Goal: Task Accomplishment & Management: Complete application form

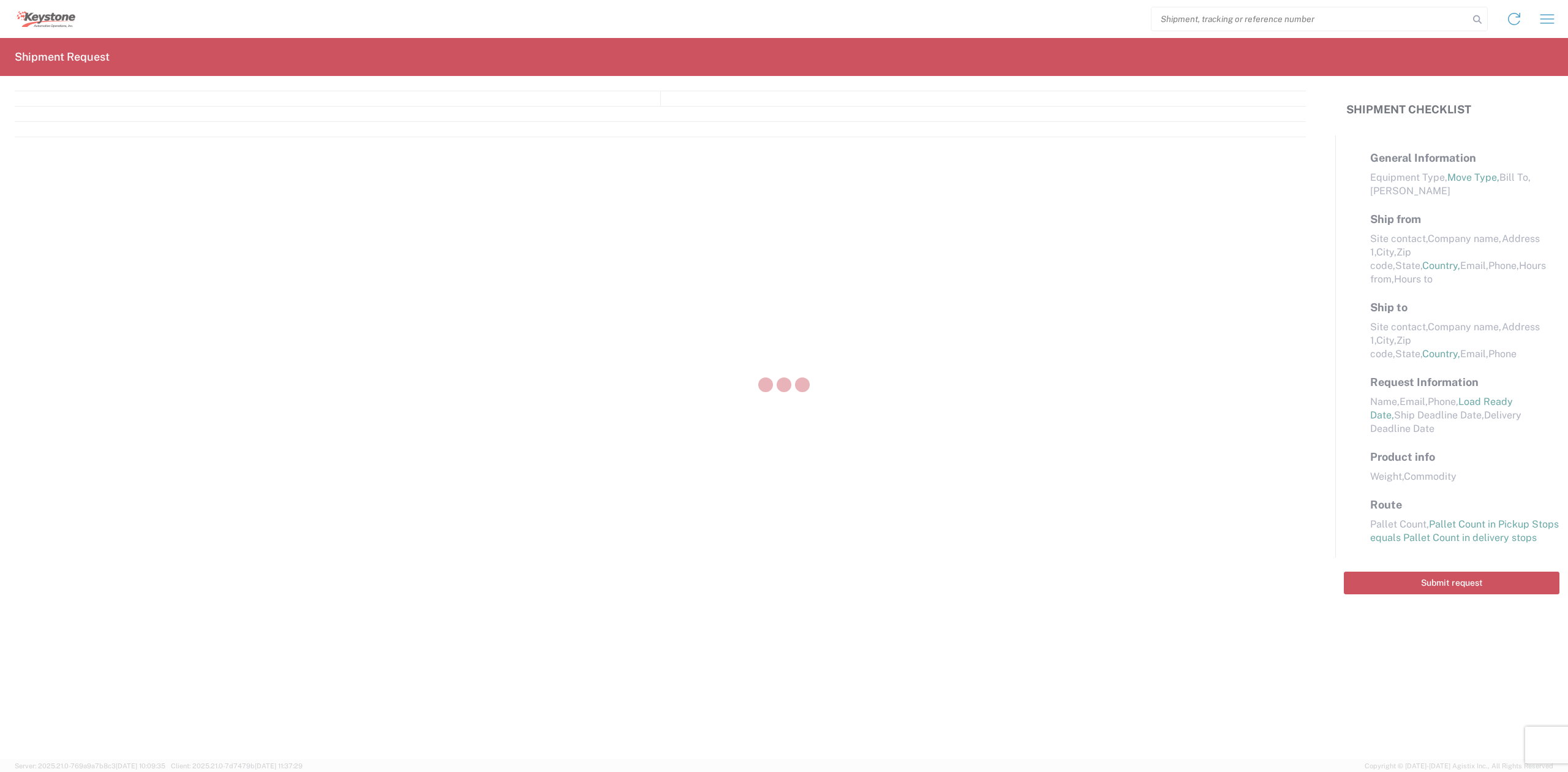
select select "LBS"
select select "IN"
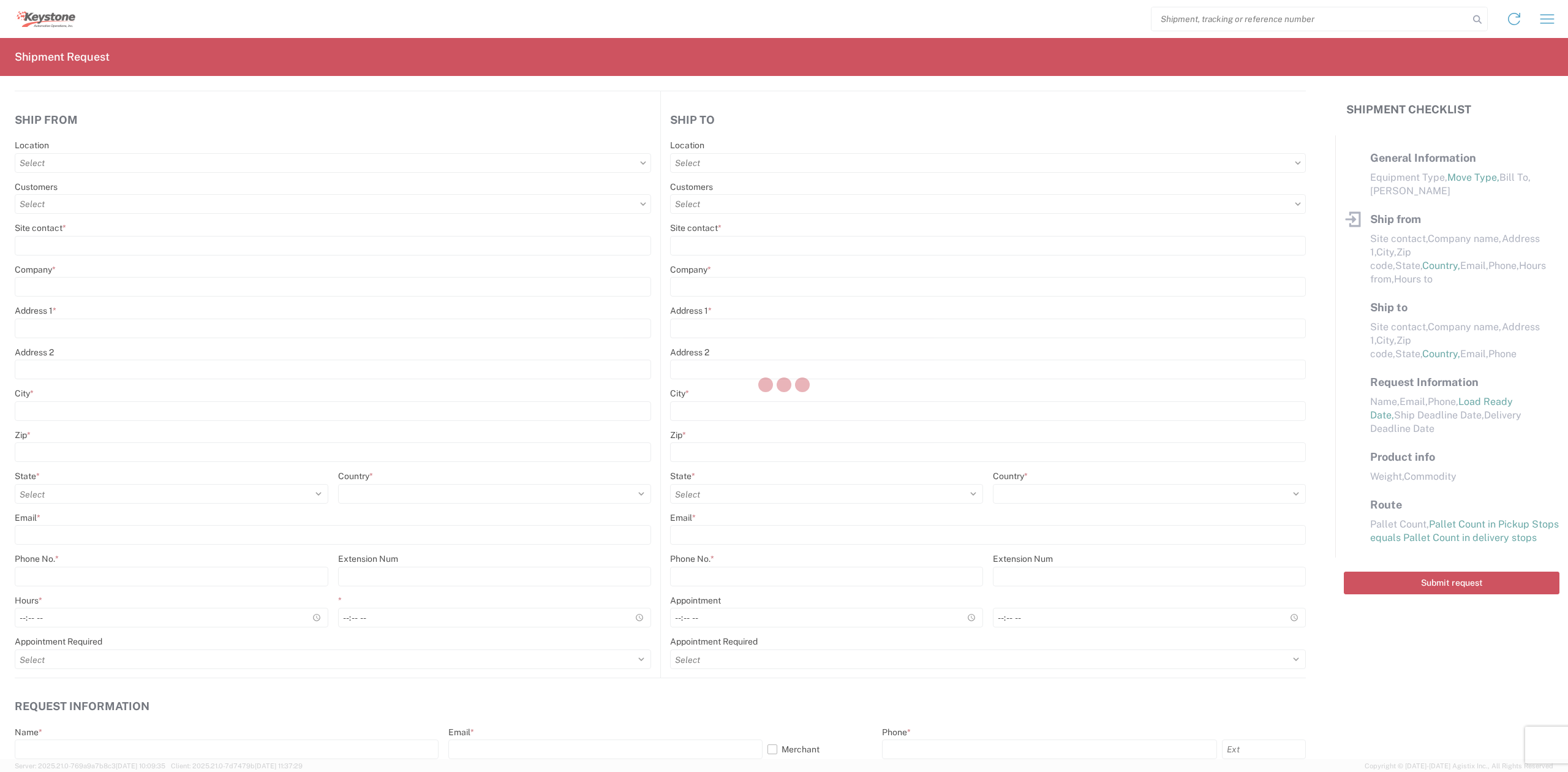
select select "FULL"
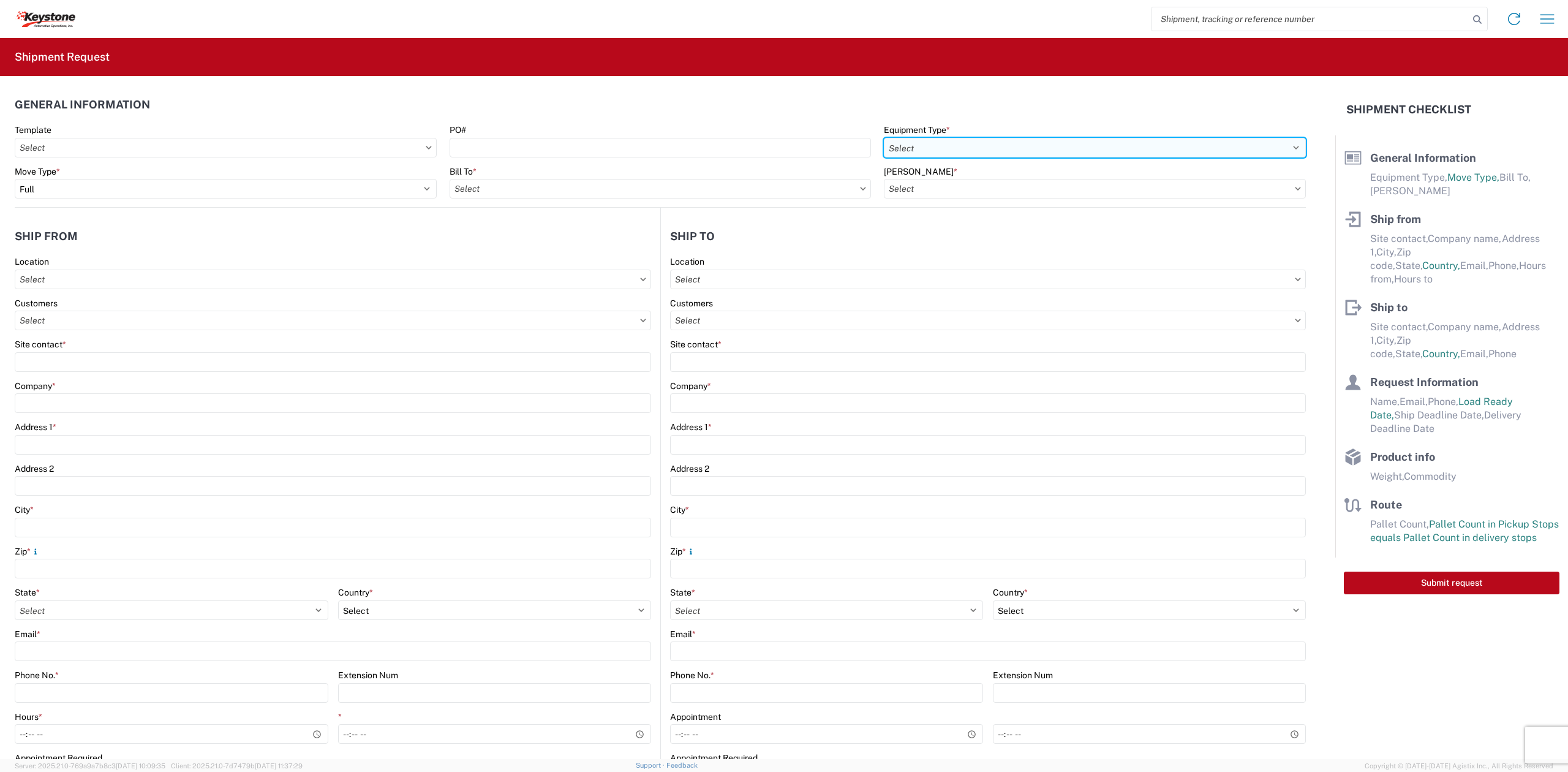
click at [1022, 153] on select "Select 53’ Dry Van Flatbed Dropdeck (van) Lowboy (flatbed) Rail" at bounding box center [1095, 148] width 422 height 20
select select "STDV"
click at [884, 138] on select "Select 53’ Dry Van Flatbed Dropdeck (van) Lowboy (flatbed) Rail" at bounding box center [1095, 148] width 422 height 20
click at [614, 185] on input "text" at bounding box center [661, 188] width 422 height 20
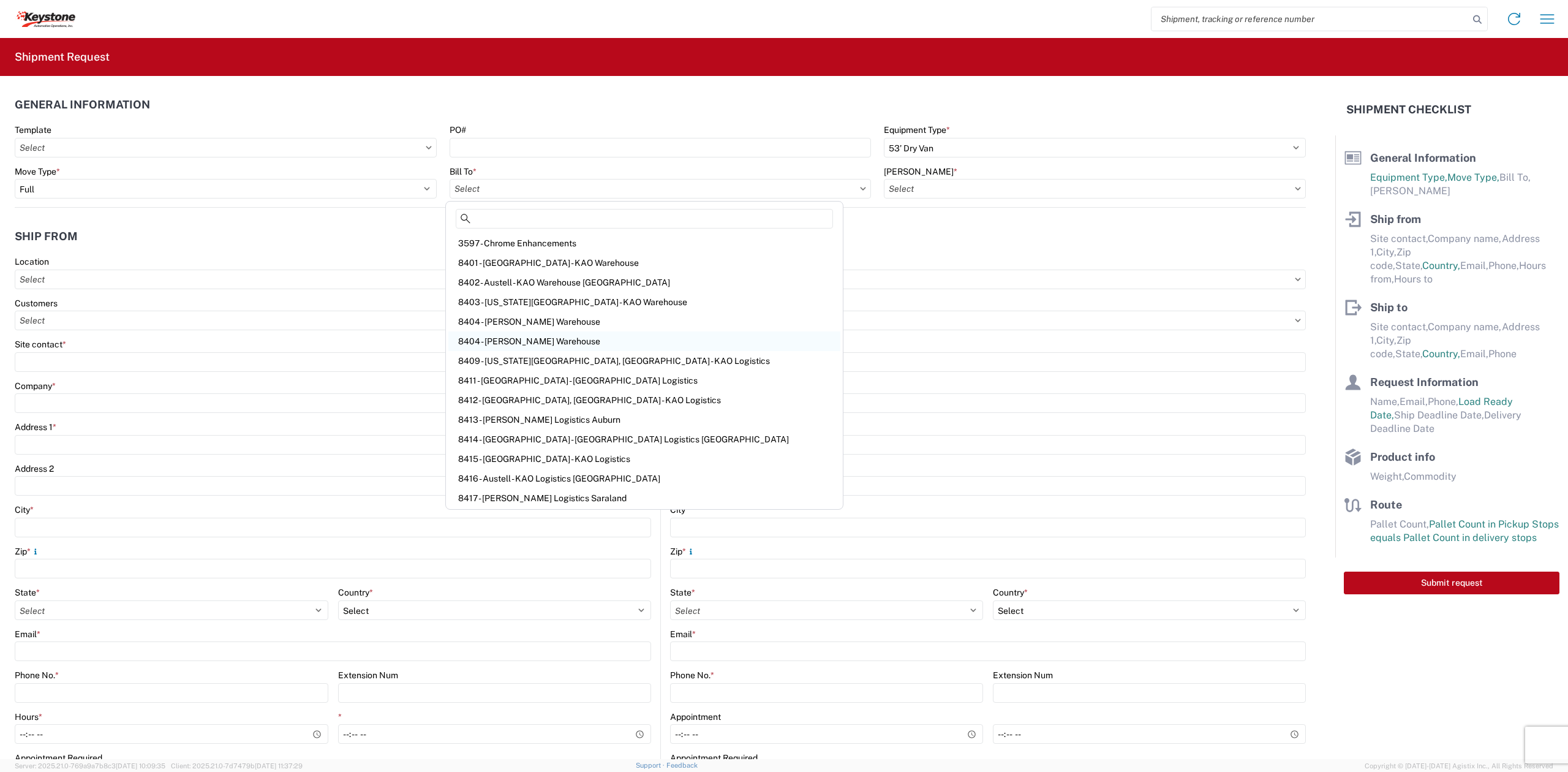
click at [515, 344] on div "8404 - [PERSON_NAME] Warehouse" at bounding box center [644, 341] width 392 height 20
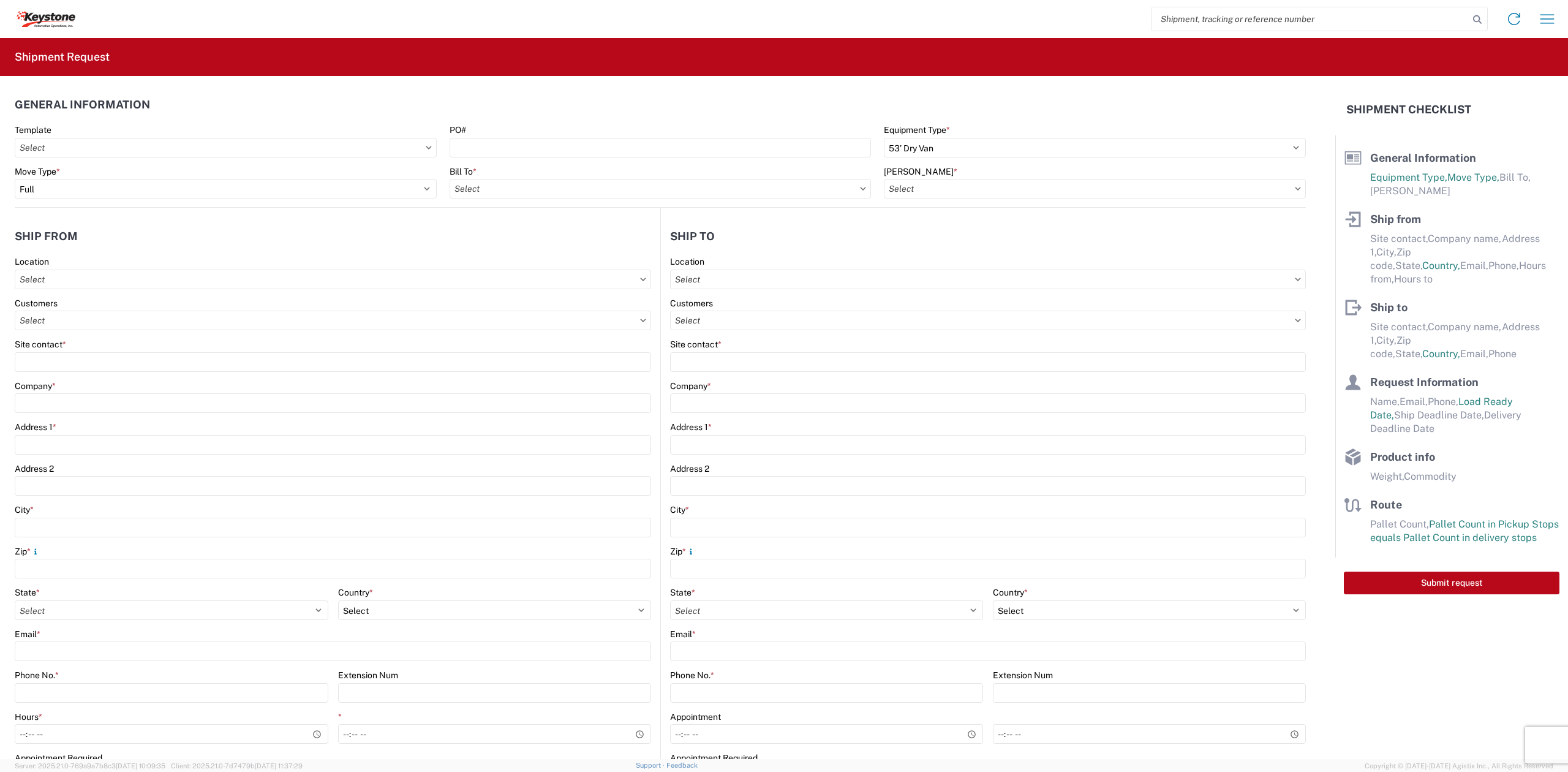
type input "8404 - [PERSON_NAME] Warehouse"
click at [1295, 187] on icon at bounding box center [1298, 189] width 6 height 3
click at [1262, 187] on input "text" at bounding box center [1095, 188] width 422 height 20
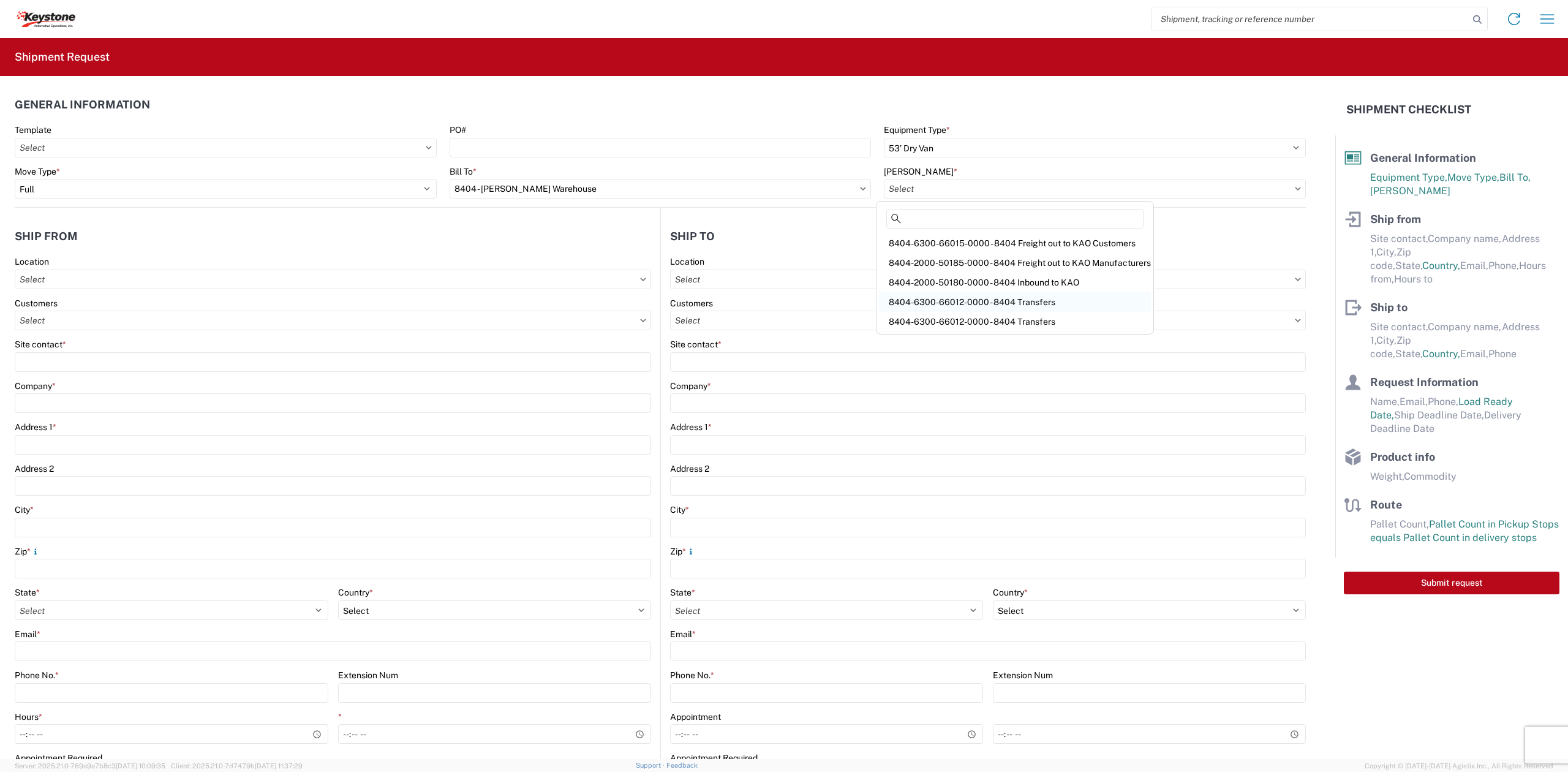
click at [968, 295] on div "8404-6300-66012-0000 - 8404 Transfers" at bounding box center [1014, 301] width 272 height 20
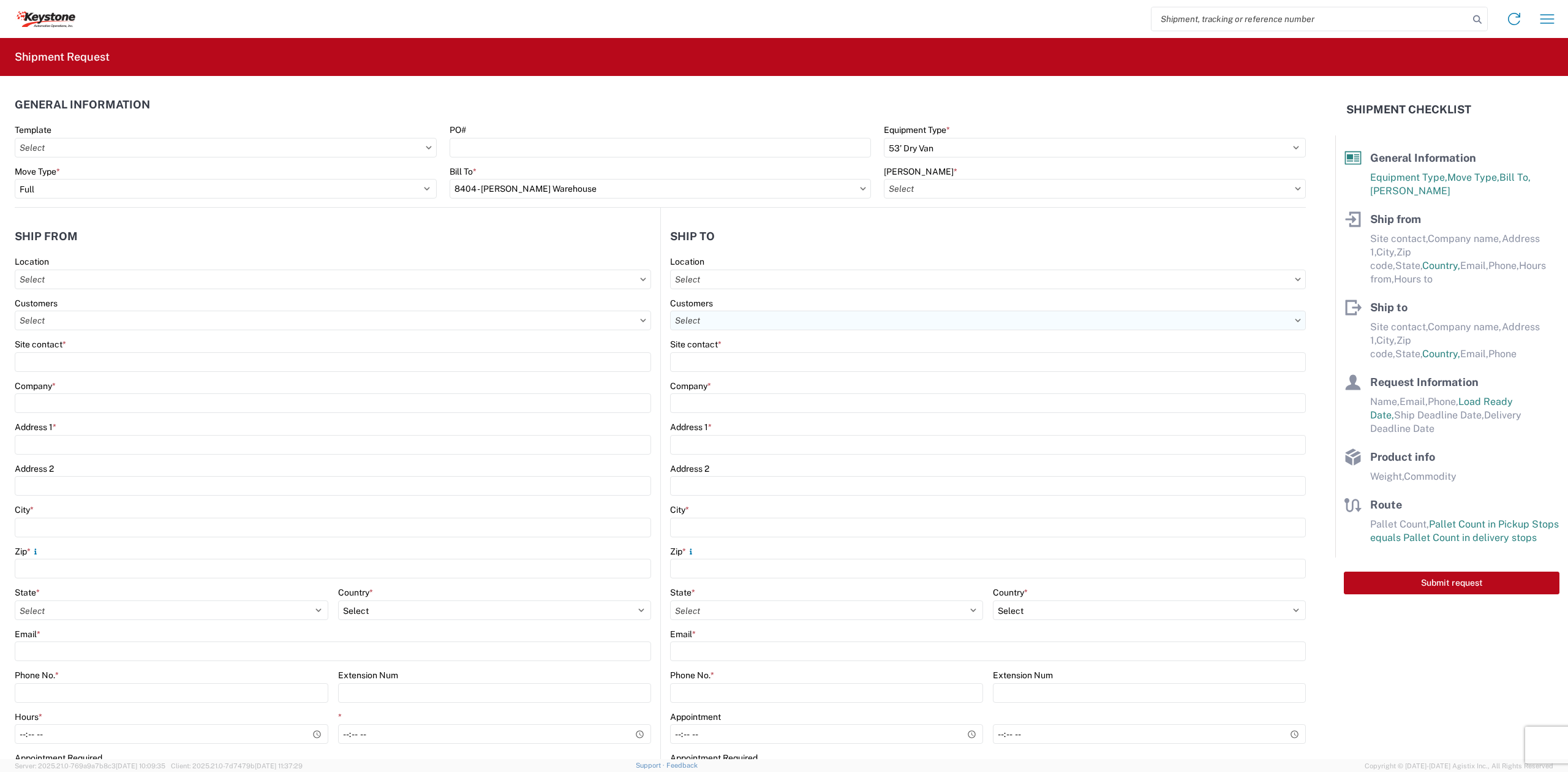
type input "8404-6300-66012-0000 - 8404 Transfers, 8404-6300-66012-0000 - 8404 Transfers"
click at [136, 290] on agx-form-control-wrapper-v2 "Location" at bounding box center [333, 277] width 637 height 42
click at [140, 287] on input "text" at bounding box center [333, 279] width 637 height 20
type input "8404"
click at [108, 353] on div "8404 - [PERSON_NAME] Warehouse" at bounding box center [125, 353] width 215 height 20
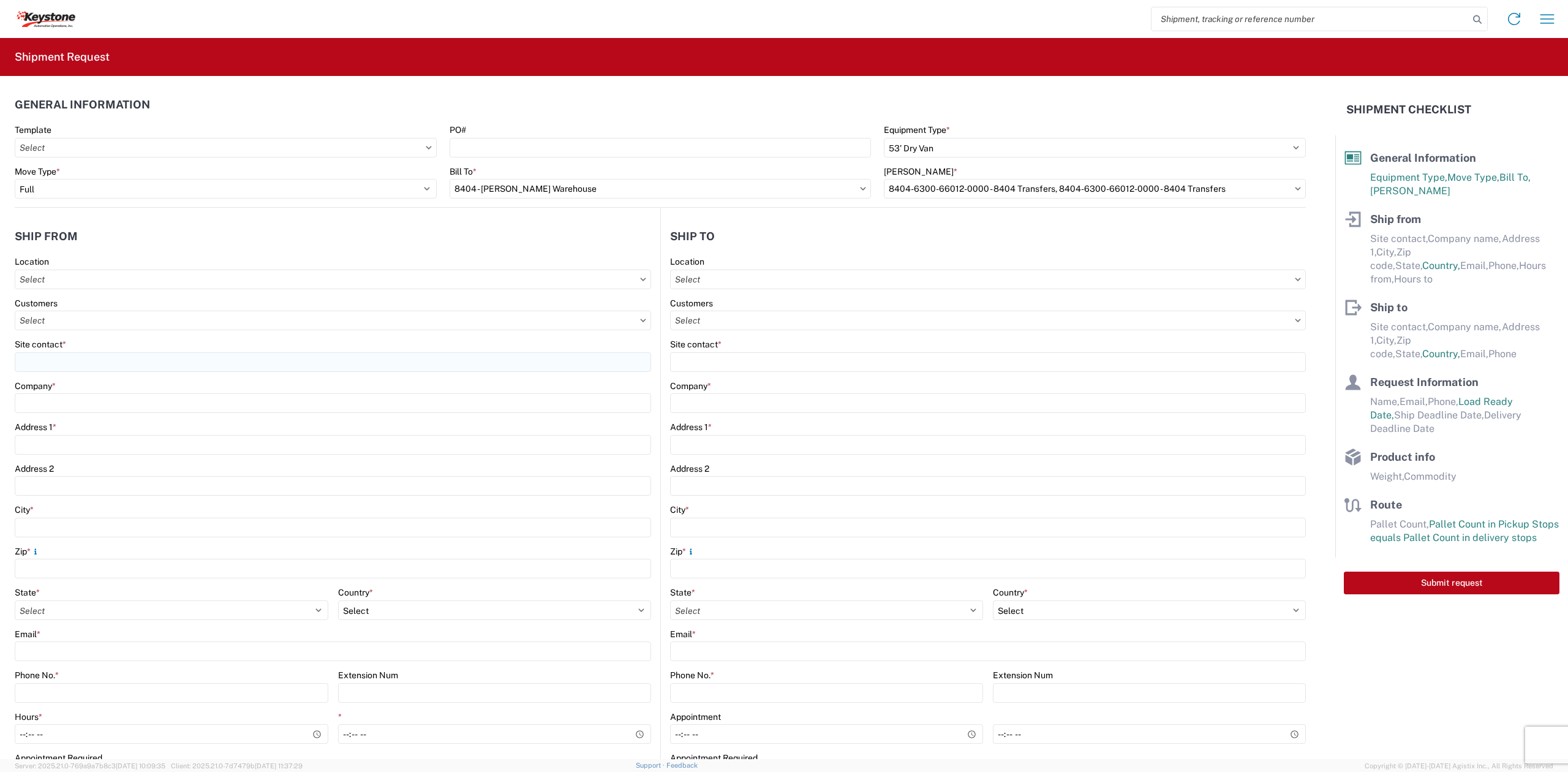
type input "8404 - [PERSON_NAME] Warehouse"
type input "KAO"
type input "[STREET_ADDRESS]"
type input "Suite 100"
type input "[PERSON_NAME]"
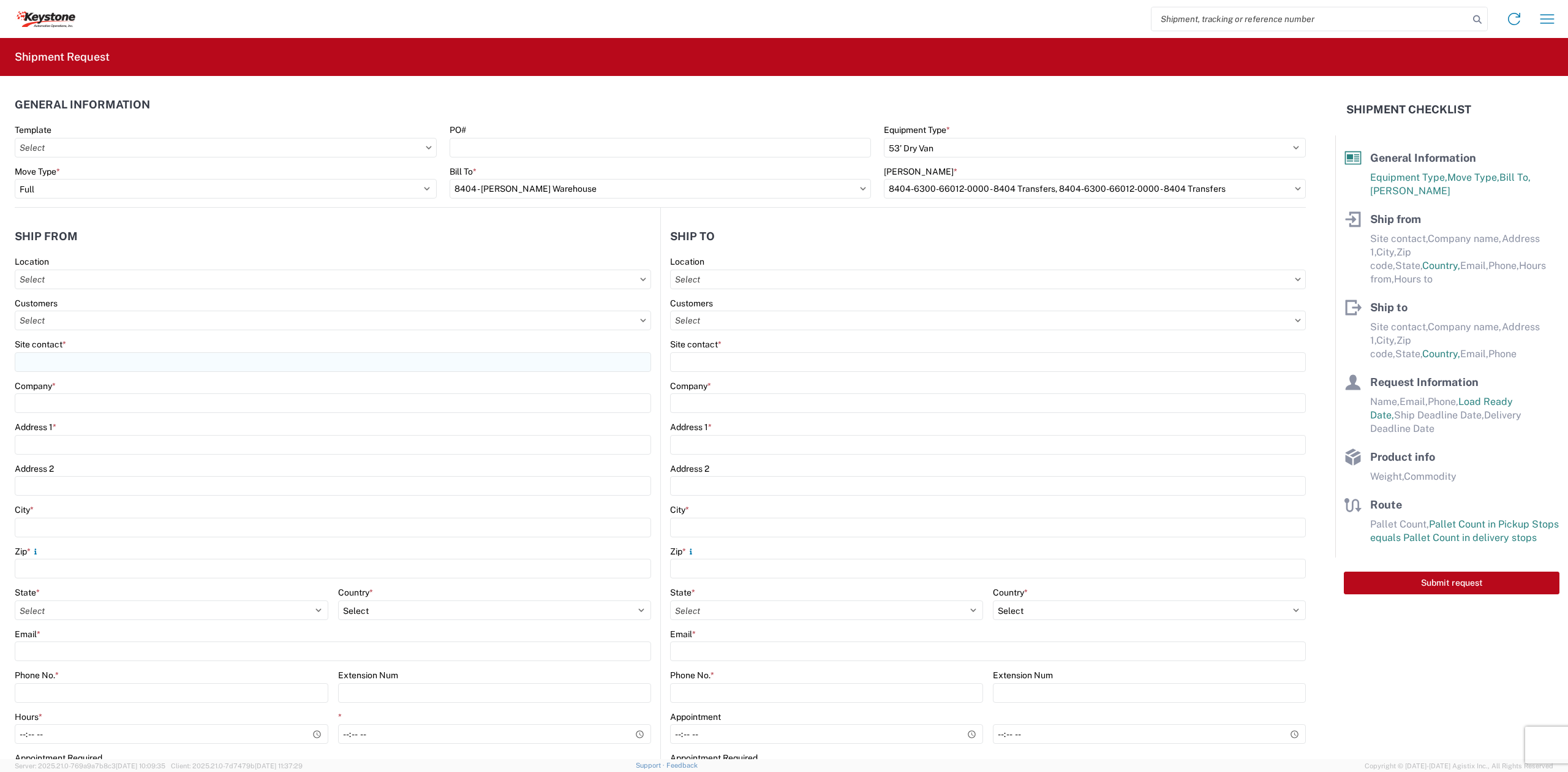
type input "75038"
select select "[GEOGRAPHIC_DATA]"
select select "US"
type input "[PHONE_NUMBER]"
type input "08:00"
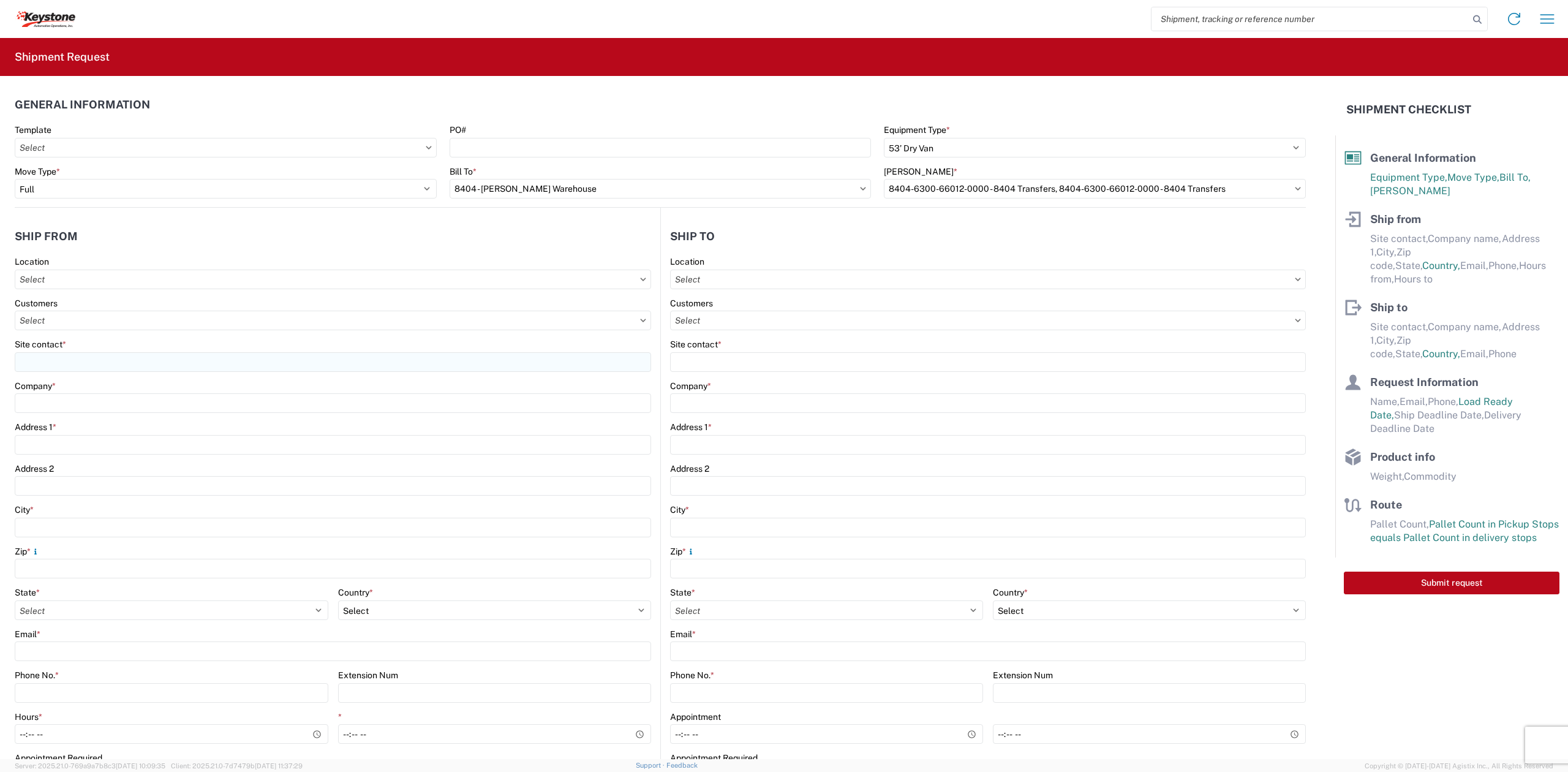
type input "14:00"
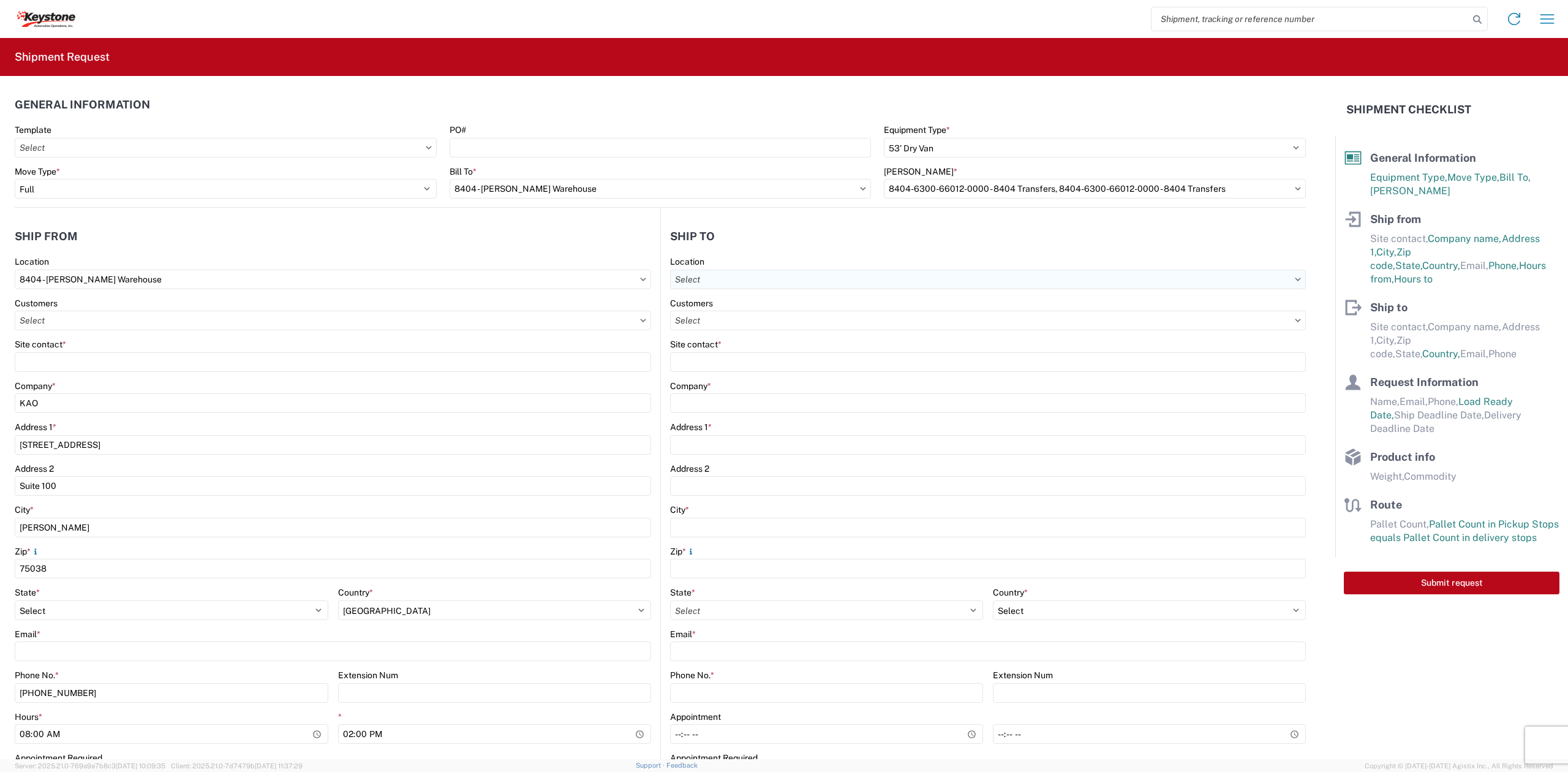
click at [735, 278] on input "text" at bounding box center [988, 279] width 636 height 20
type input "8607"
click at [739, 329] on div "8607 - [GEOGRAPHIC_DATA], [GEOGRAPHIC_DATA] – KAO Warehouse" at bounding box center [809, 334] width 285 height 20
type input "8607 - [GEOGRAPHIC_DATA], [GEOGRAPHIC_DATA] – KAO Warehouse"
type input "KAO"
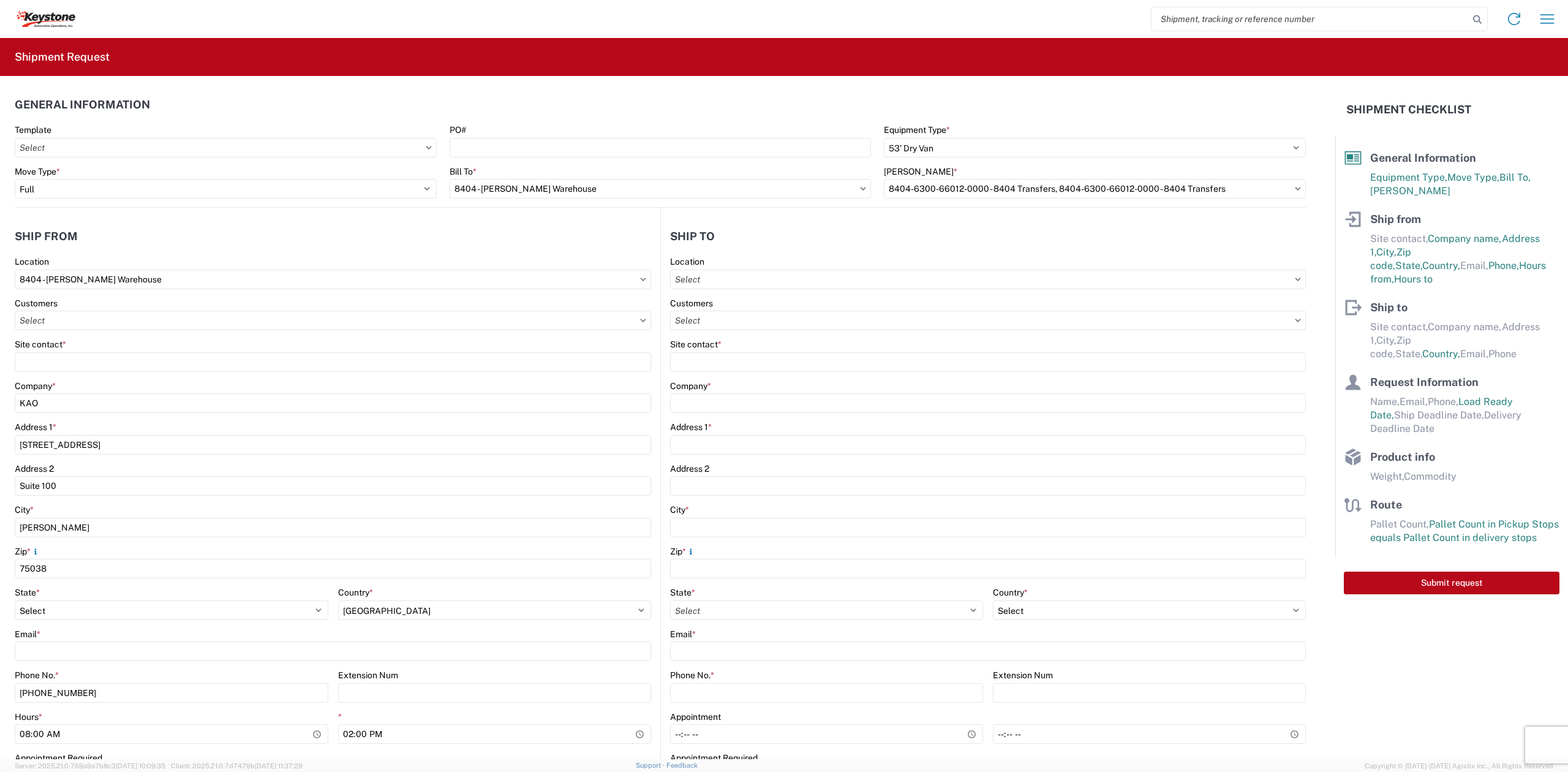
type input "[STREET_ADDRESS][PERSON_NAME]"
type input "[GEOGRAPHIC_DATA]"
type input "48193"
select select "US"
type input "07:00"
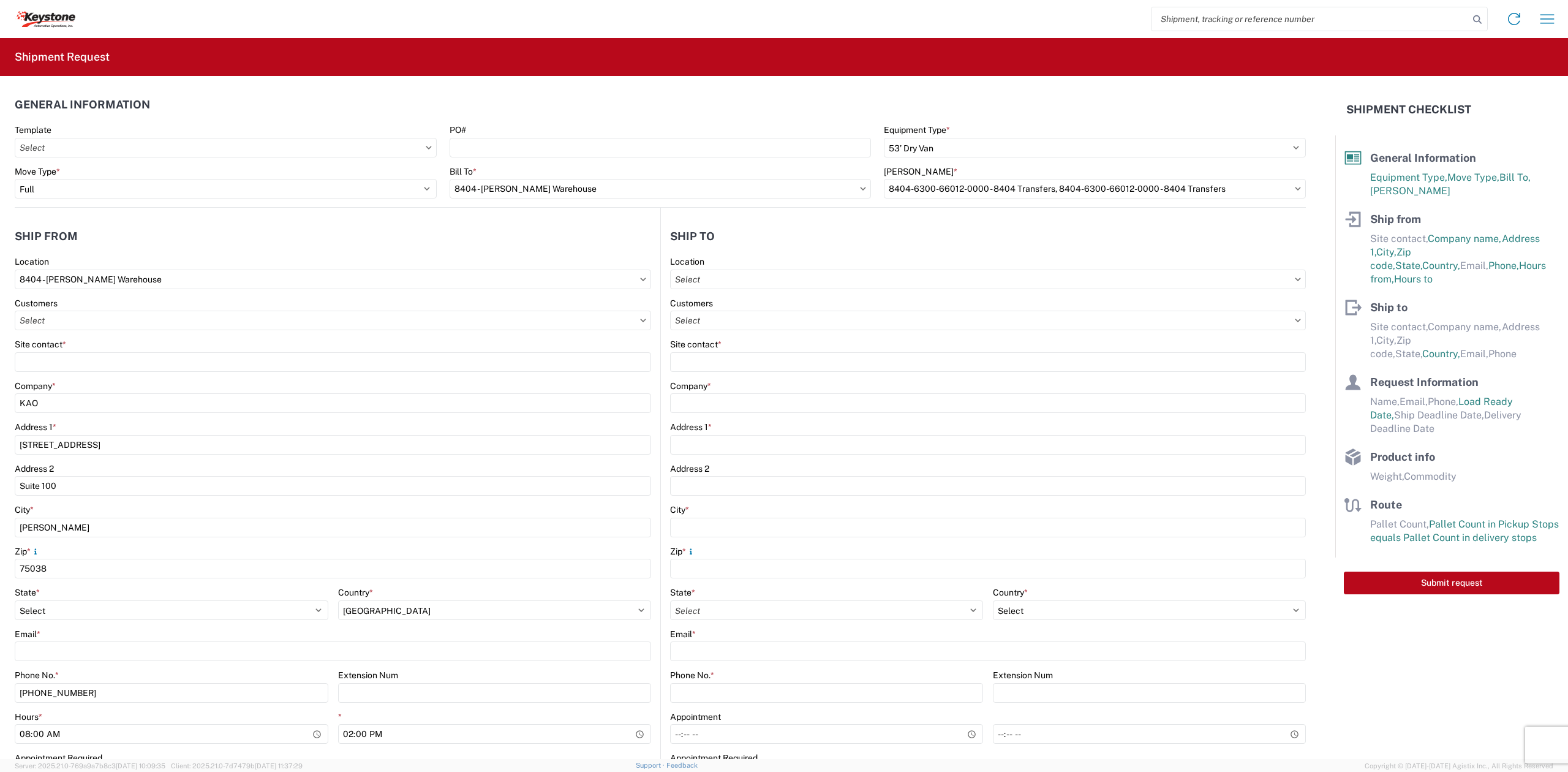
type input "17:00"
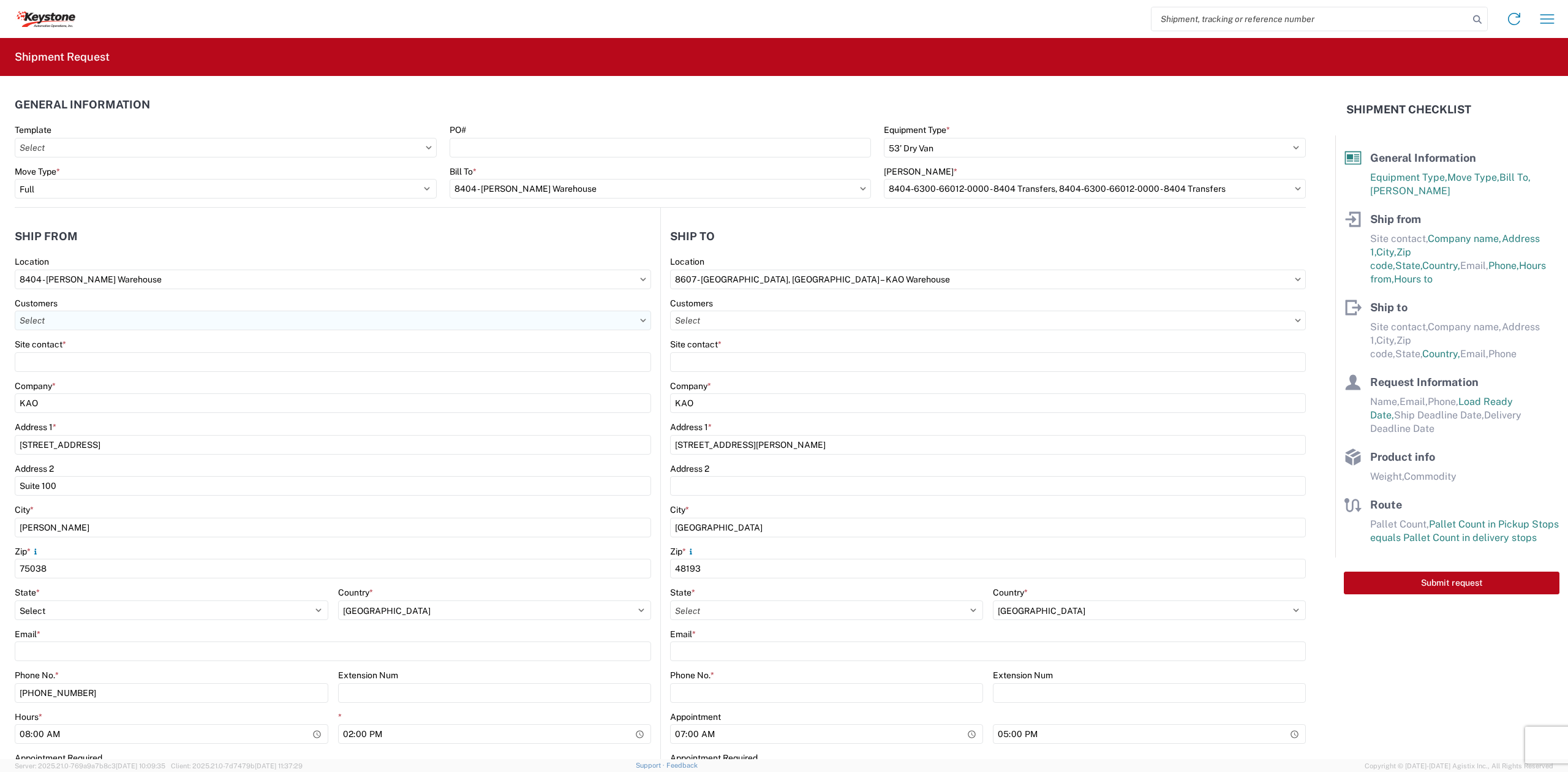
select select "MI"
click at [93, 326] on input "text" at bounding box center [333, 320] width 637 height 20
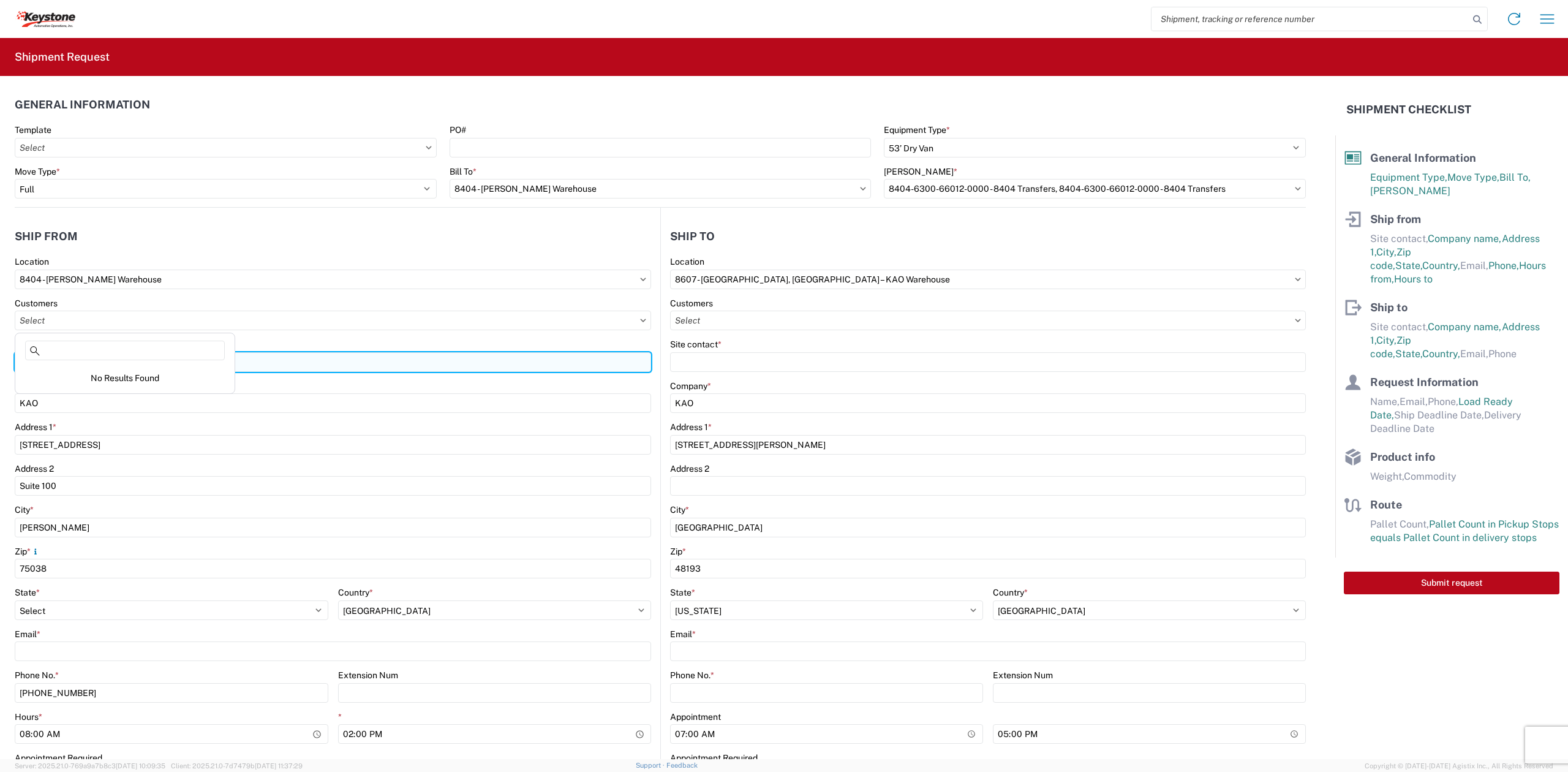
click at [312, 359] on input "Site contact *" at bounding box center [333, 362] width 637 height 20
type input "[PERSON_NAME]"
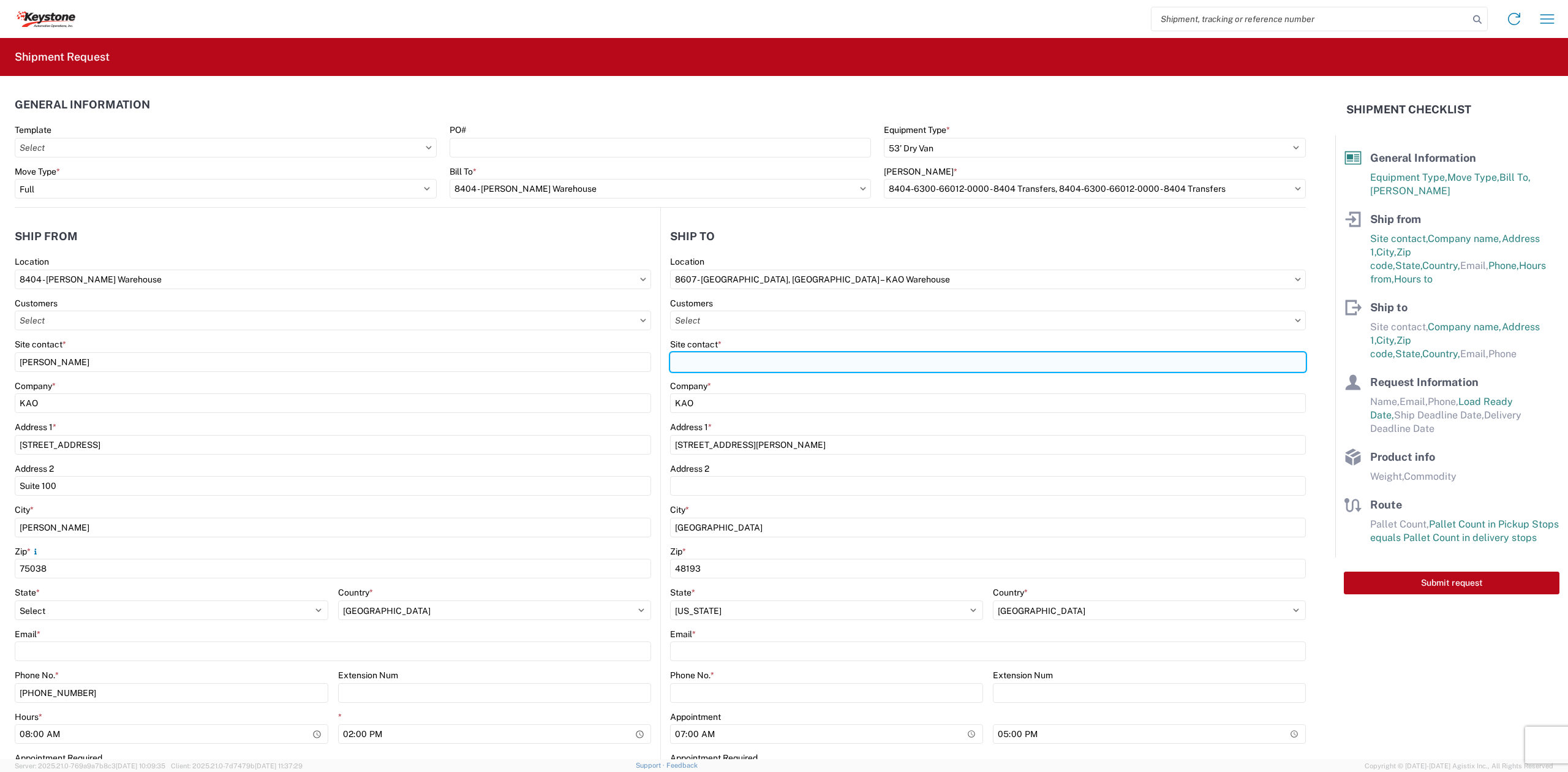
click at [755, 356] on input "Site contact *" at bounding box center [988, 362] width 636 height 20
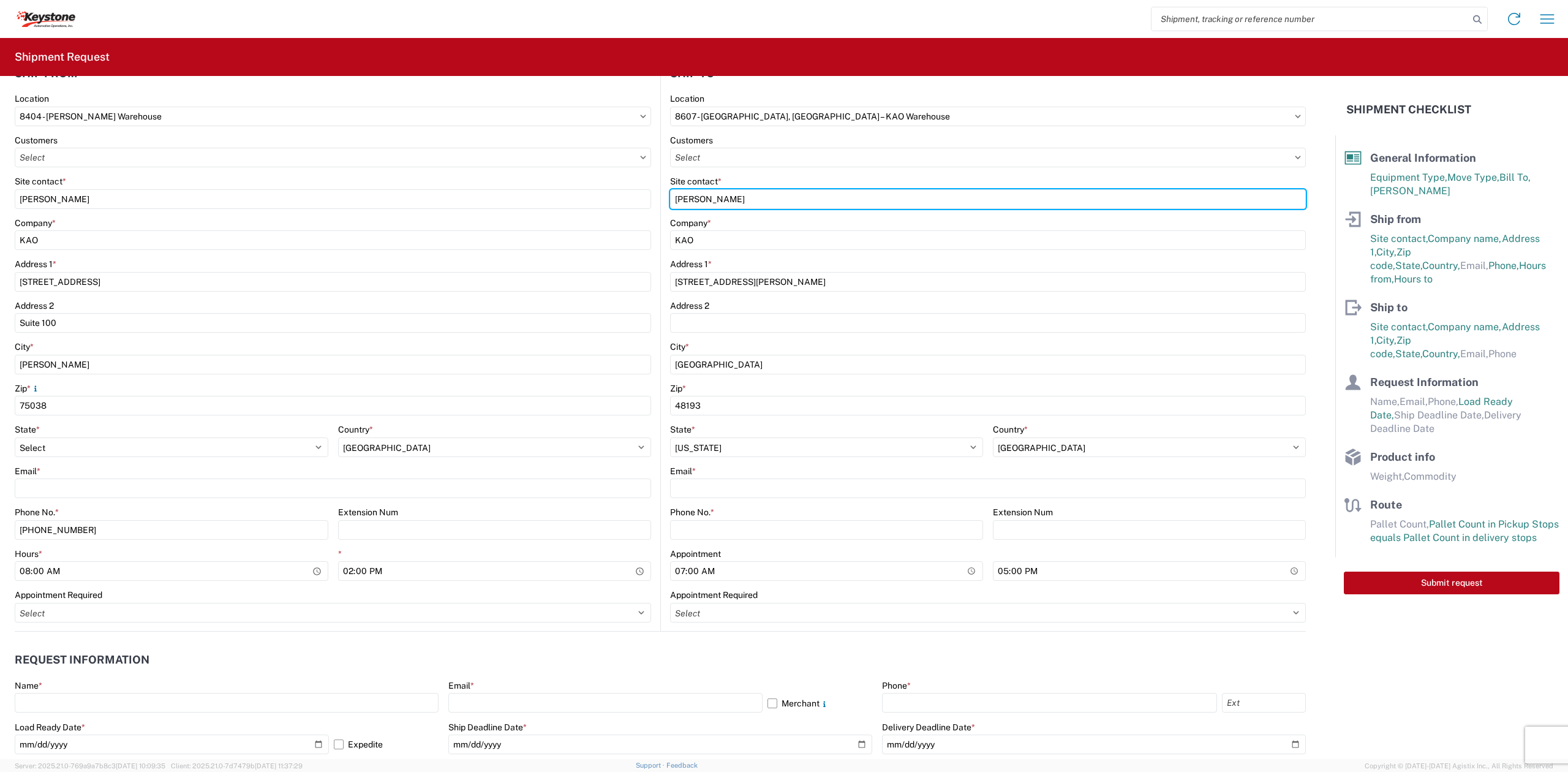
type input "[PERSON_NAME]"
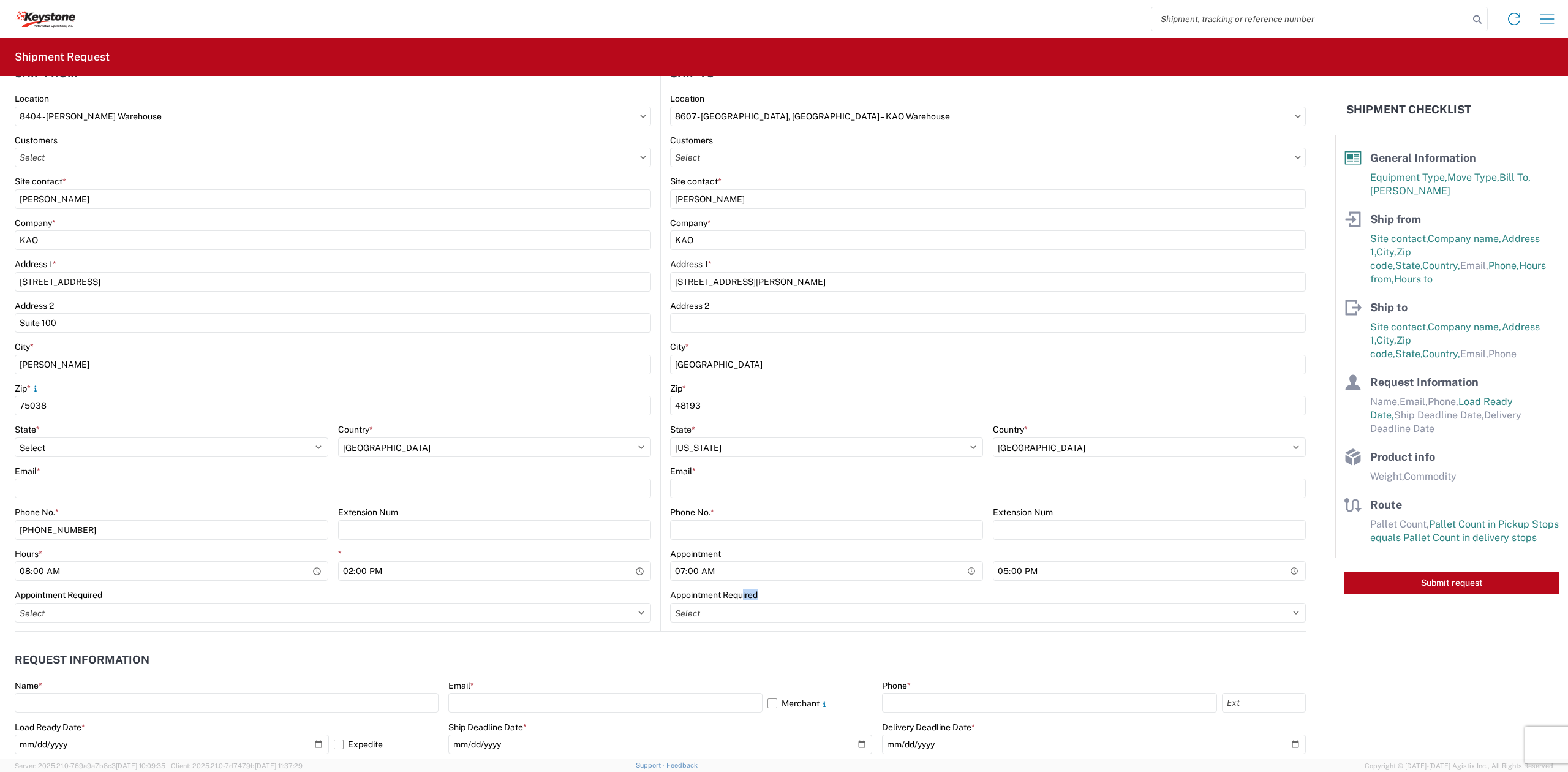
click at [731, 600] on div "Appointment Required Select Appt Required Appt Not Required Appt - First availa…" at bounding box center [988, 606] width 636 height 33
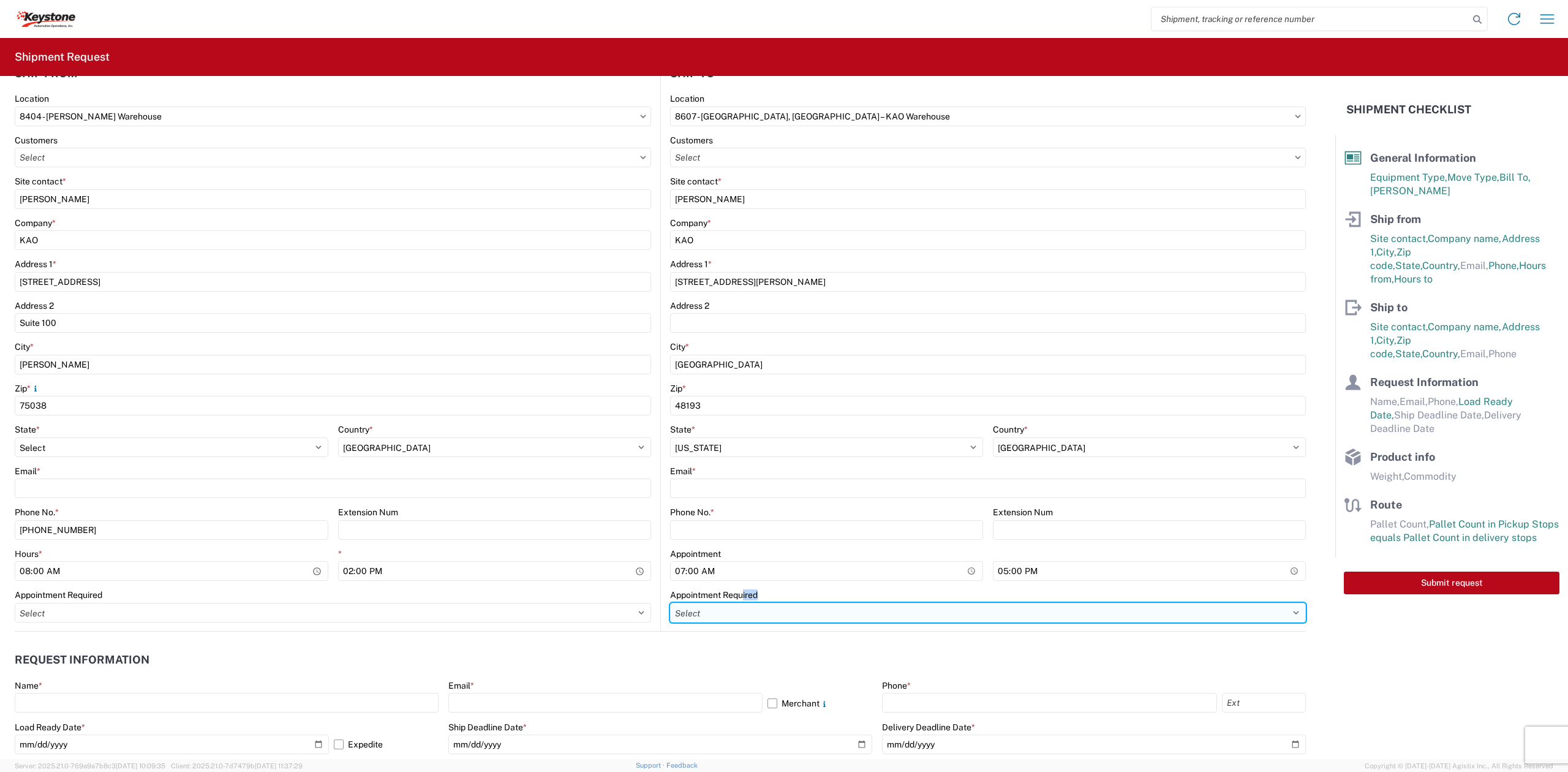
click at [731, 609] on select "Select Appt Required Appt Not Required Appt - First available" at bounding box center [988, 612] width 636 height 20
select select "apptRequired"
click at [670, 603] on select "Select Appt Required Appt Not Required Appt - First available" at bounding box center [988, 612] width 636 height 20
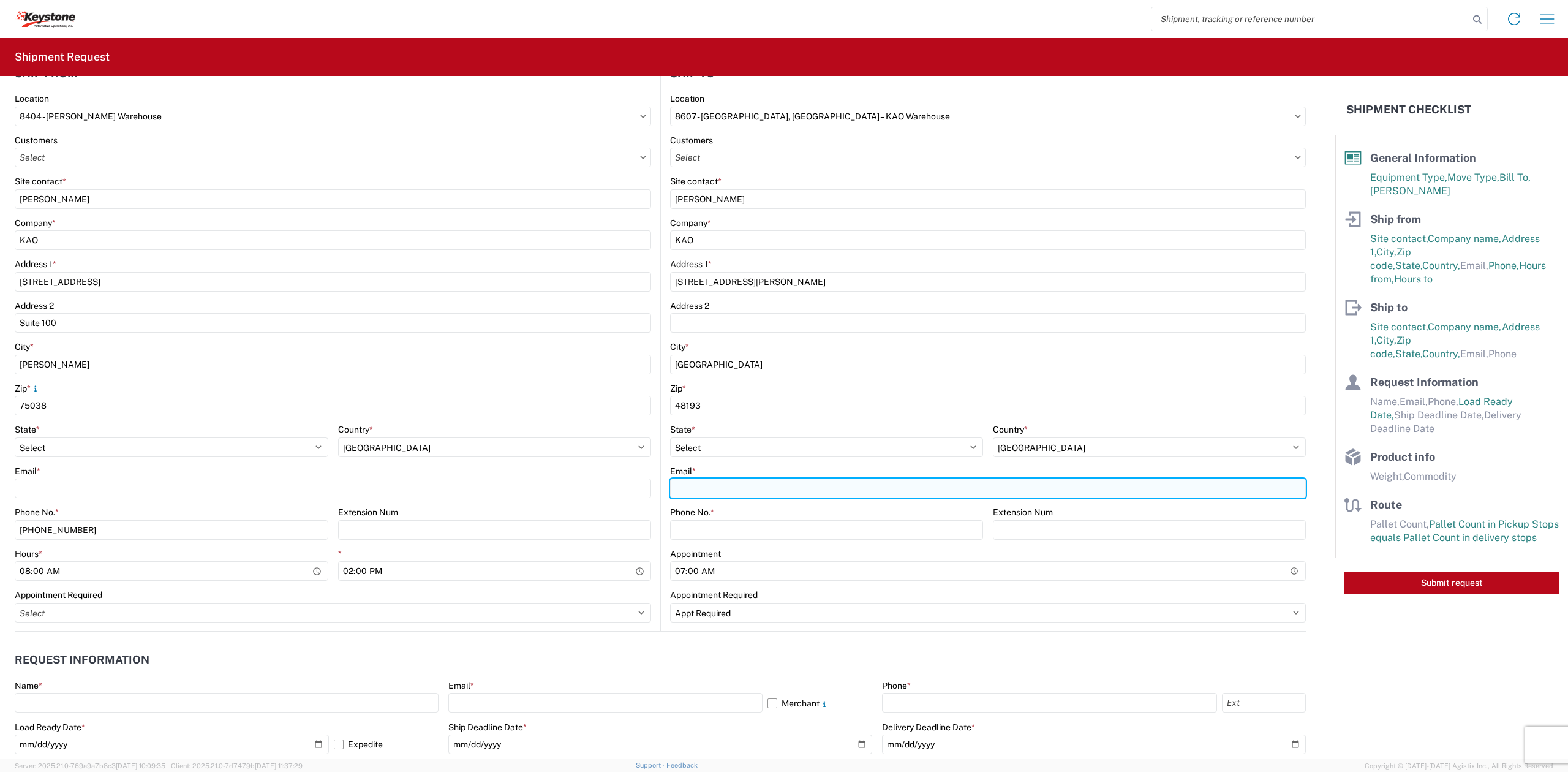
click at [717, 495] on input "Email *" at bounding box center [988, 488] width 636 height 20
type input "r"
type input "[EMAIL_ADDRESS][DOMAIN_NAME], [EMAIL_ADDRESS][DOMAIN_NAME], [DOMAIN_NAME][EMAIL…"
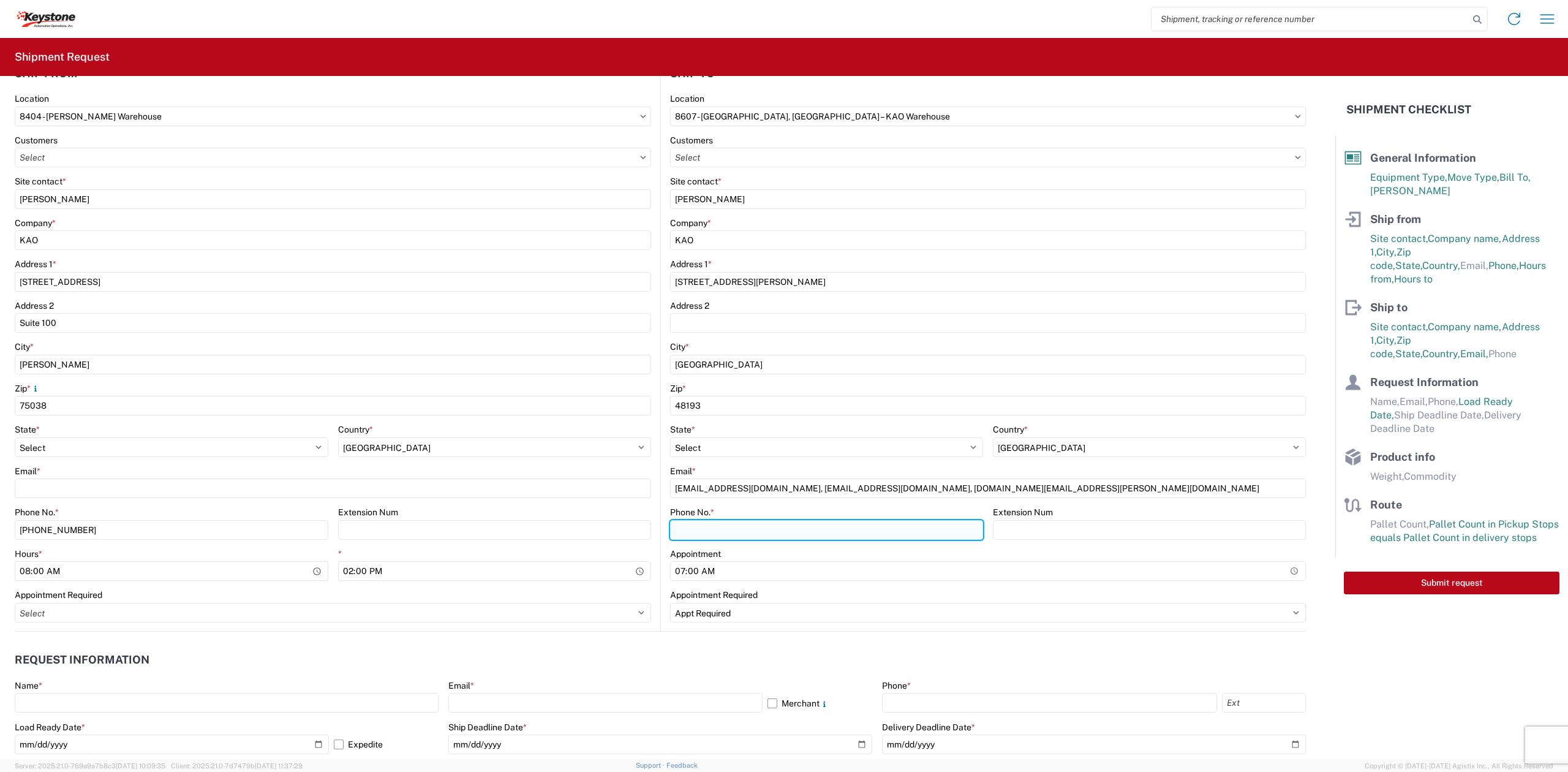
click at [922, 523] on input "Phone No. *" at bounding box center [826, 530] width 313 height 20
type input "3"
type input "[PHONE_NUMBER]"
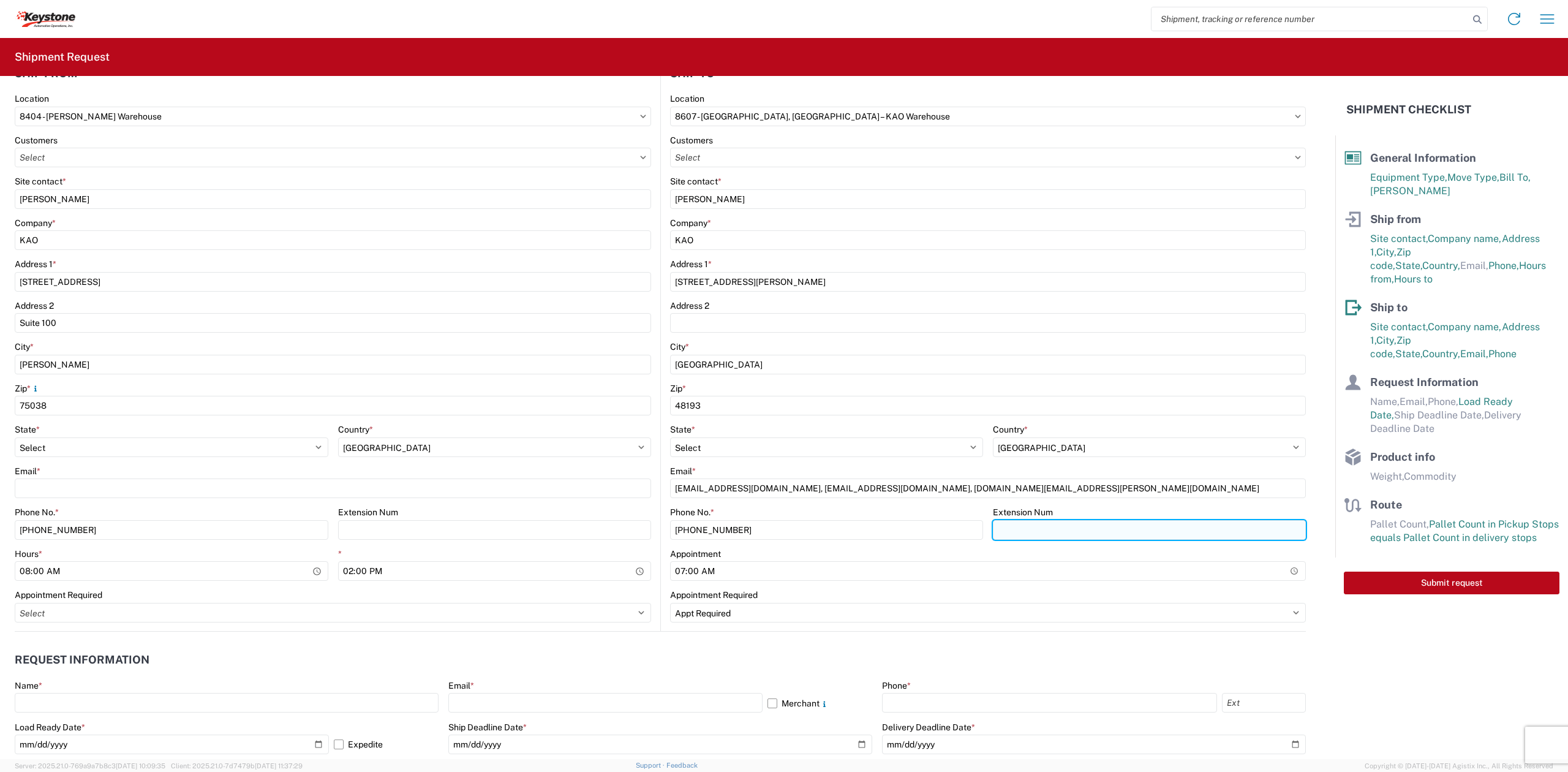
click at [1038, 538] on input "Extension Num" at bounding box center [1149, 530] width 313 height 20
type input "3893"
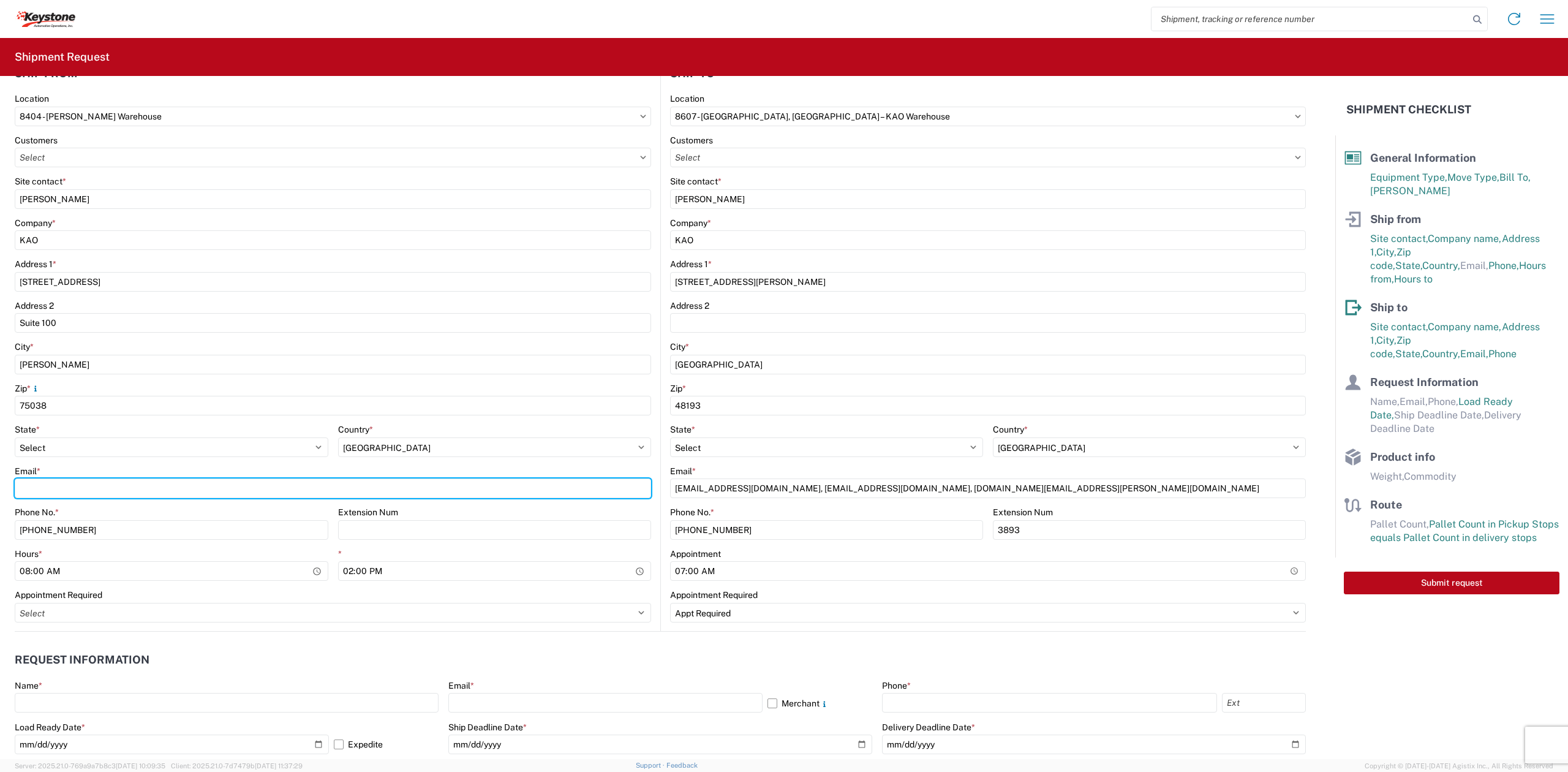
click at [305, 495] on input "Email *" at bounding box center [333, 488] width 637 height 20
type input "[EMAIL_ADDRESS][DOMAIN_NAME], [EMAIL_ADDRESS][DOMAIN_NAME], [EMAIL_ADDRESS][DOM…"
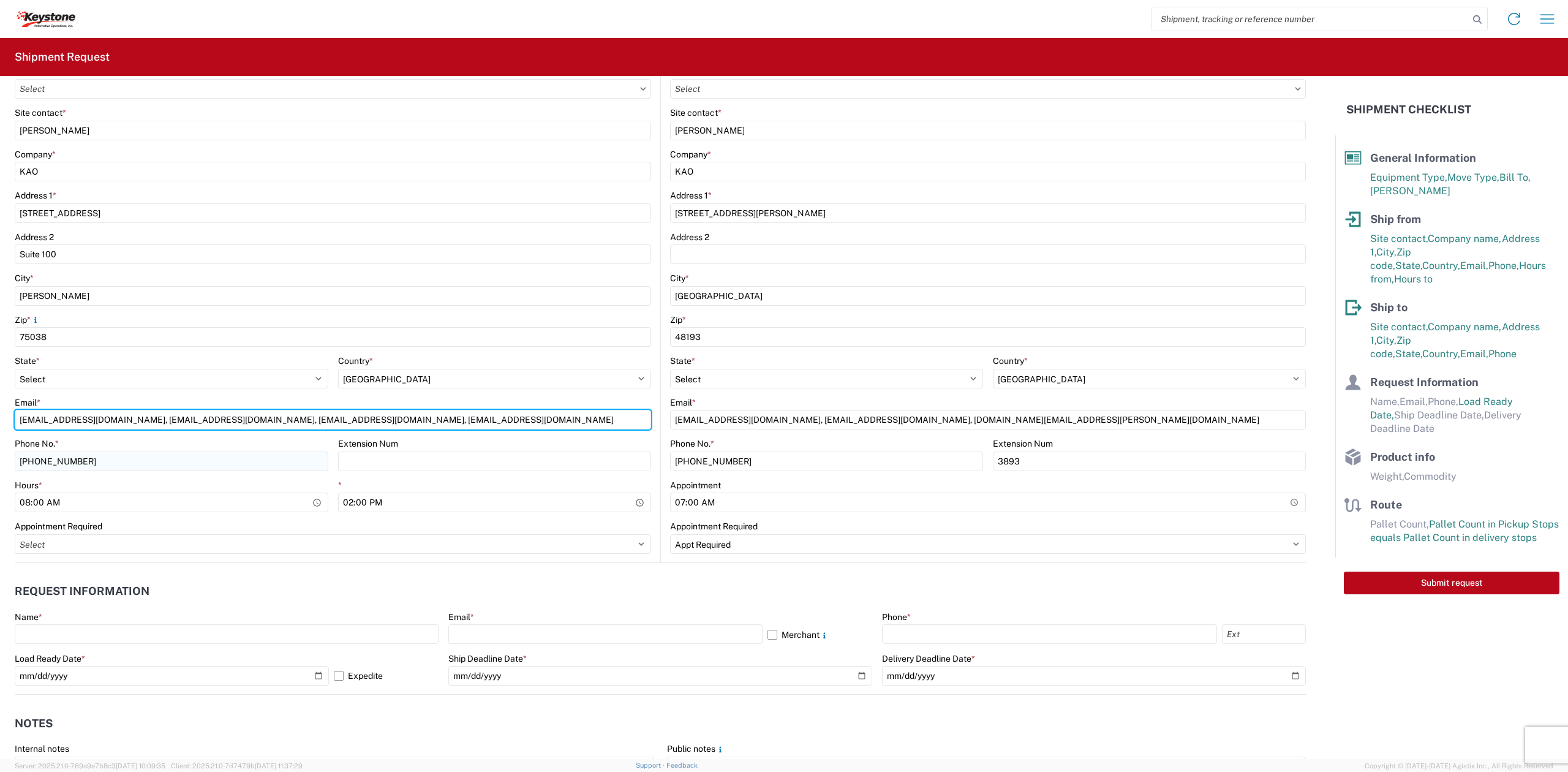
scroll to position [326, 0]
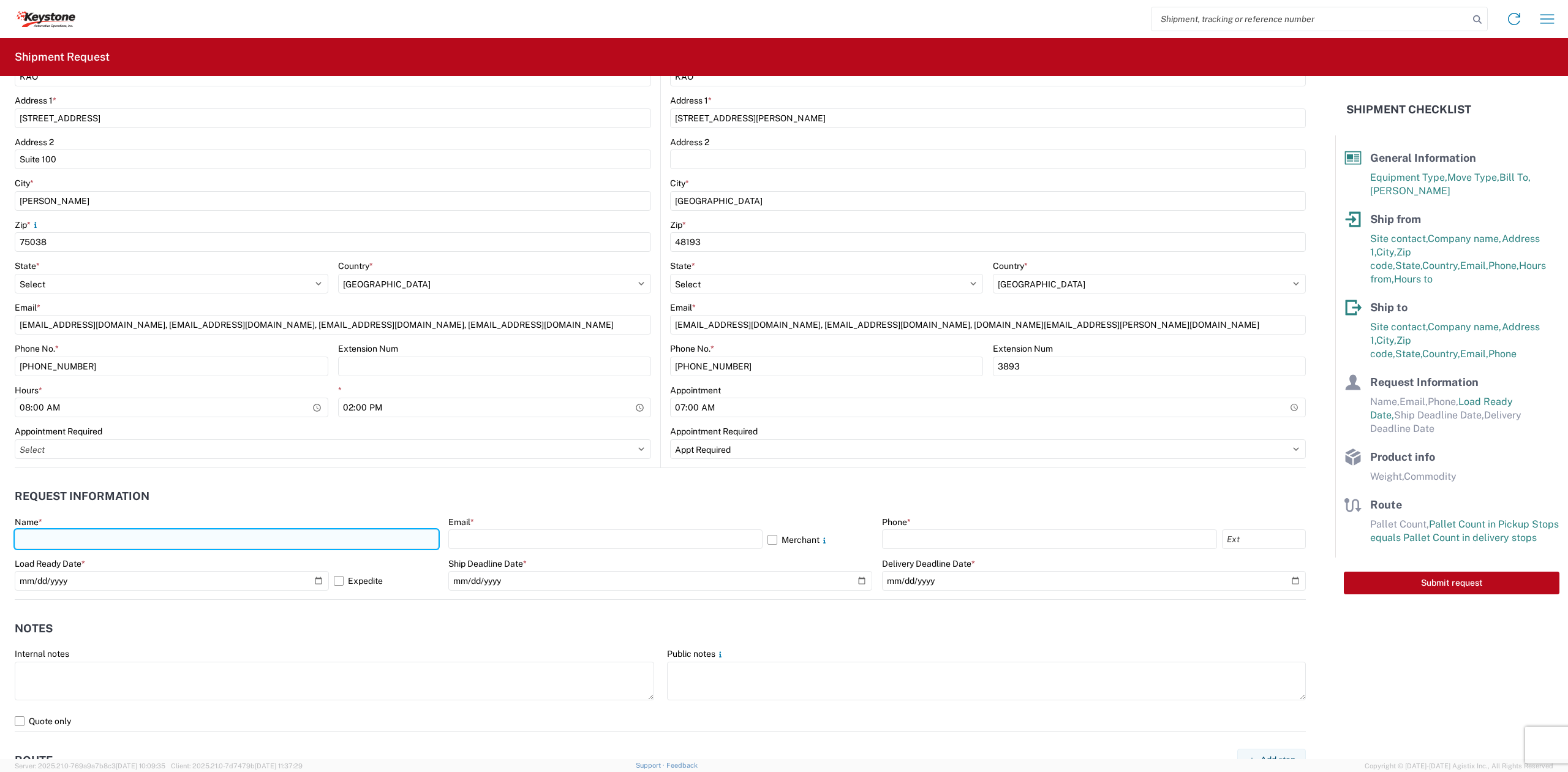
click at [200, 538] on input "text" at bounding box center [227, 539] width 424 height 20
type input "[US_STATE] [DATE]"
click at [506, 526] on div "Email *" at bounding box center [660, 522] width 424 height 11
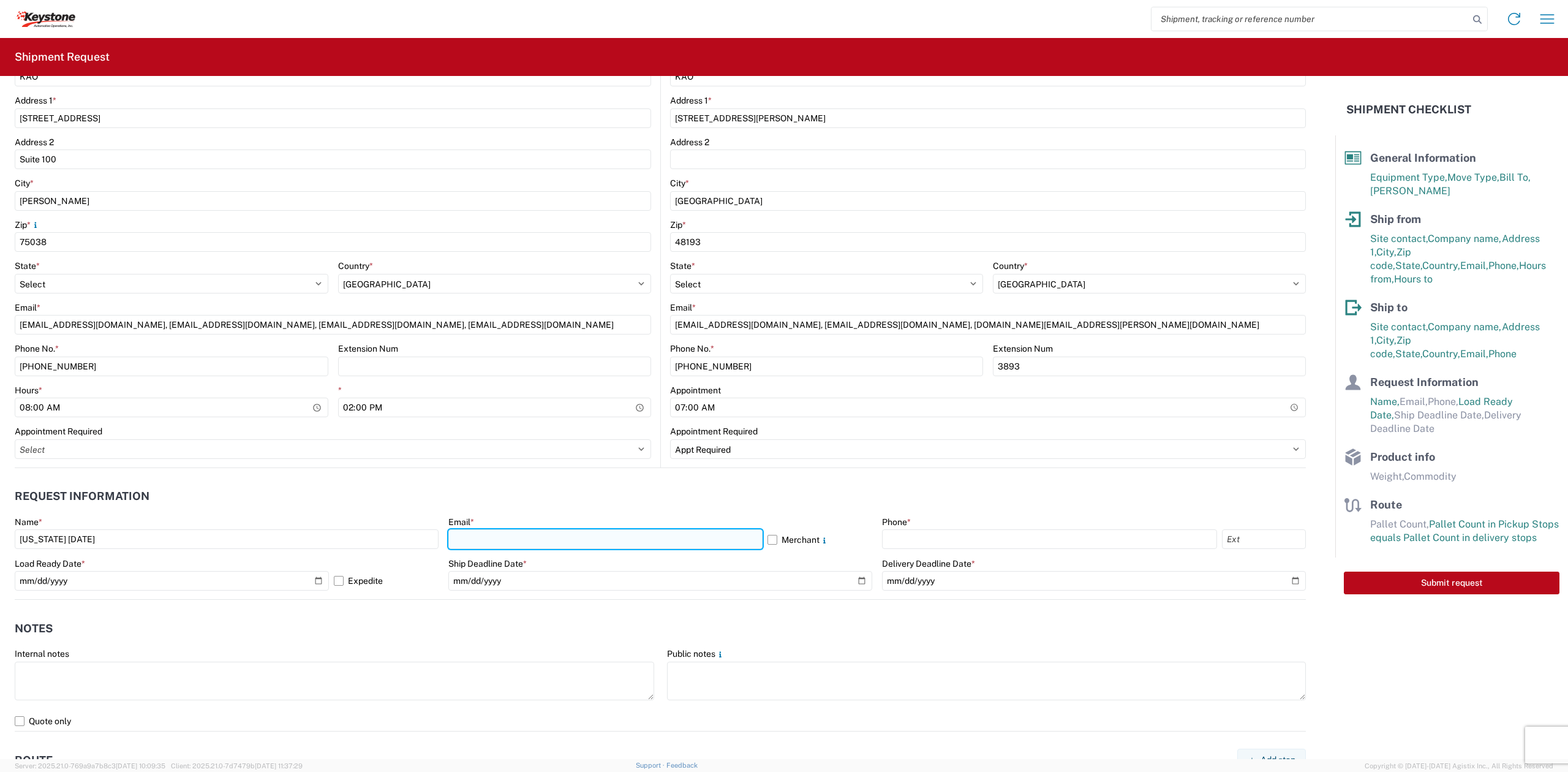
click at [508, 534] on input "text" at bounding box center [605, 539] width 314 height 20
type input "[EMAIL_ADDRESS][DOMAIN_NAME], [EMAIL_ADDRESS][DOMAIN_NAME], [EMAIL_ADDRESS][DOM…"
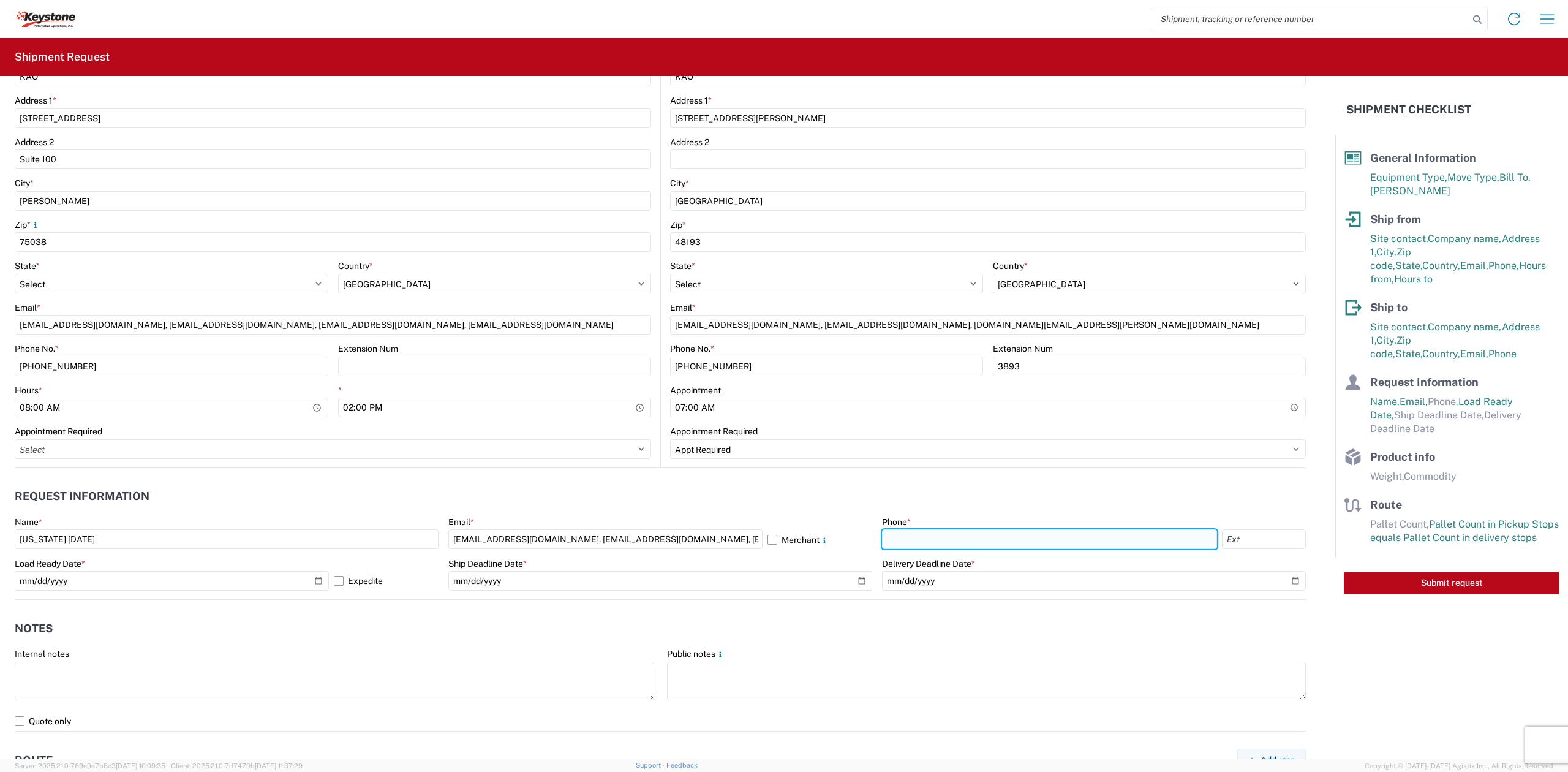
click at [947, 541] on input "text" at bounding box center [1050, 539] width 335 height 20
type input "[PHONE_NUMBER]"
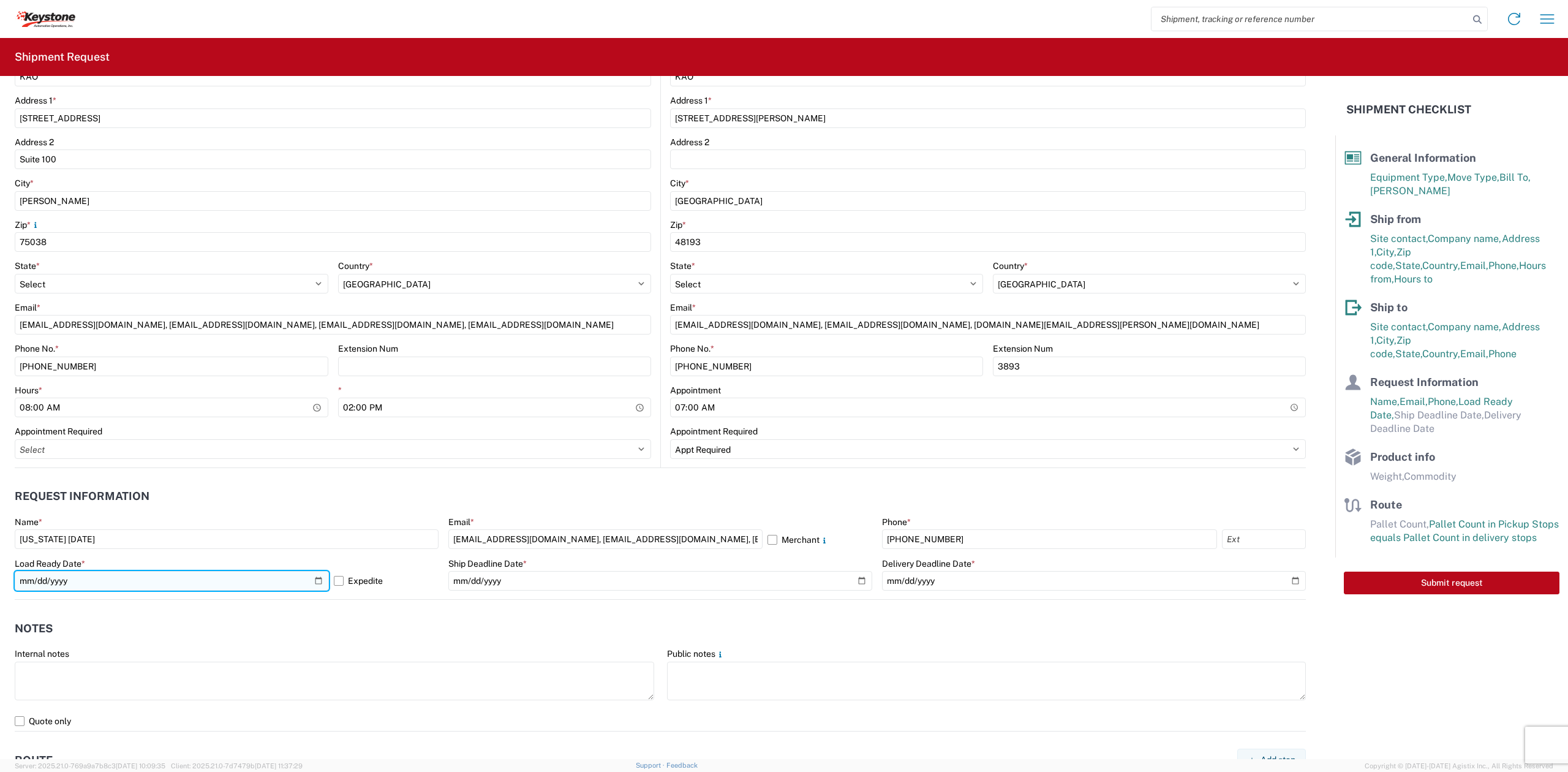
click at [243, 583] on input "[DATE]" at bounding box center [172, 581] width 314 height 20
click at [316, 581] on input "[DATE]" at bounding box center [172, 581] width 314 height 20
type input "[DATE]"
click at [602, 607] on agx-notes "Notes Internal notes Public notes Quote only" at bounding box center [660, 666] width 1292 height 131
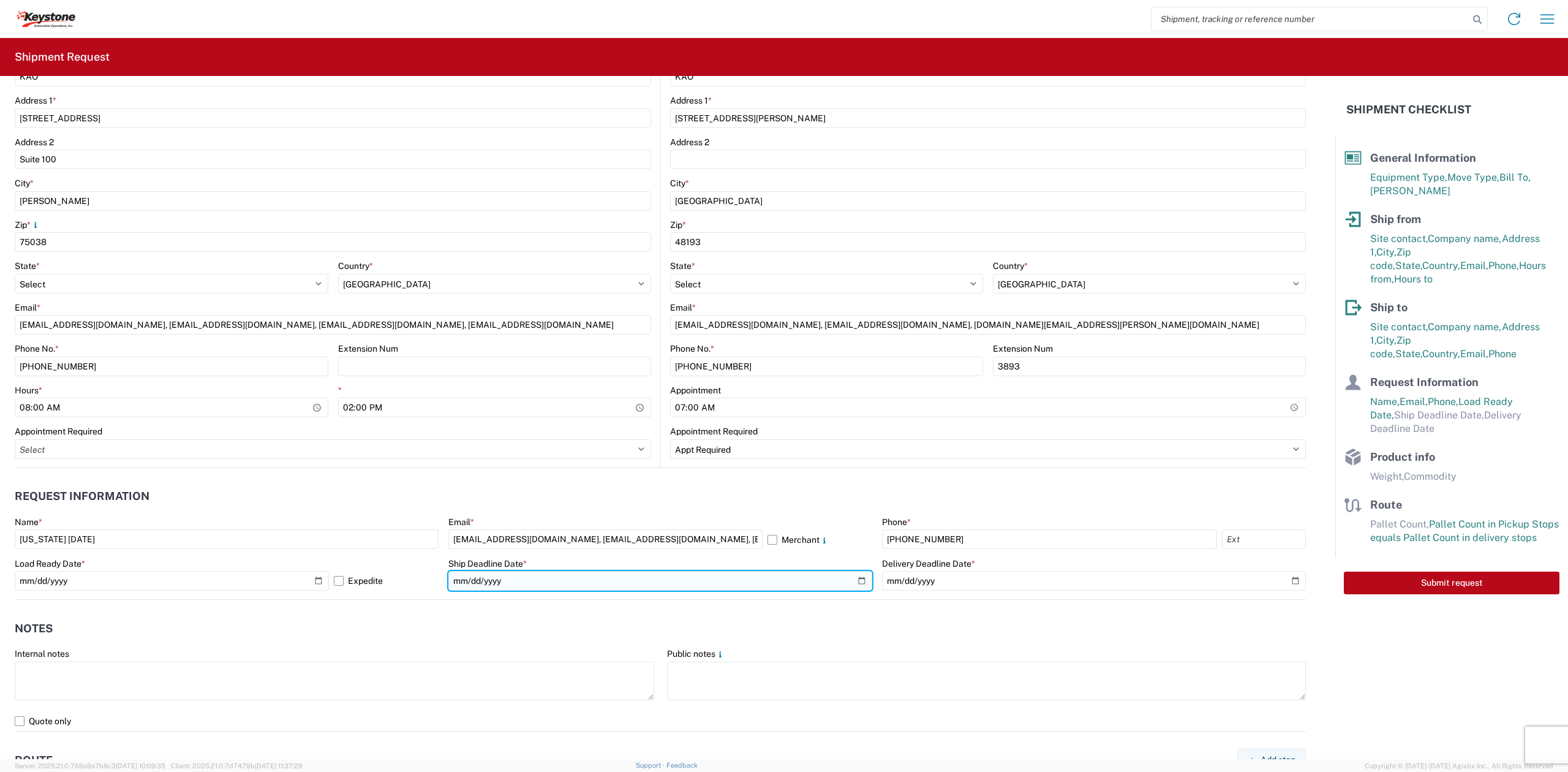
drag, startPoint x: 845, startPoint y: 584, endPoint x: 853, endPoint y: 582, distance: 8.2
click at [849, 583] on input "date" at bounding box center [660, 581] width 424 height 20
click at [855, 581] on input "date" at bounding box center [660, 581] width 424 height 20
type input "[DATE]"
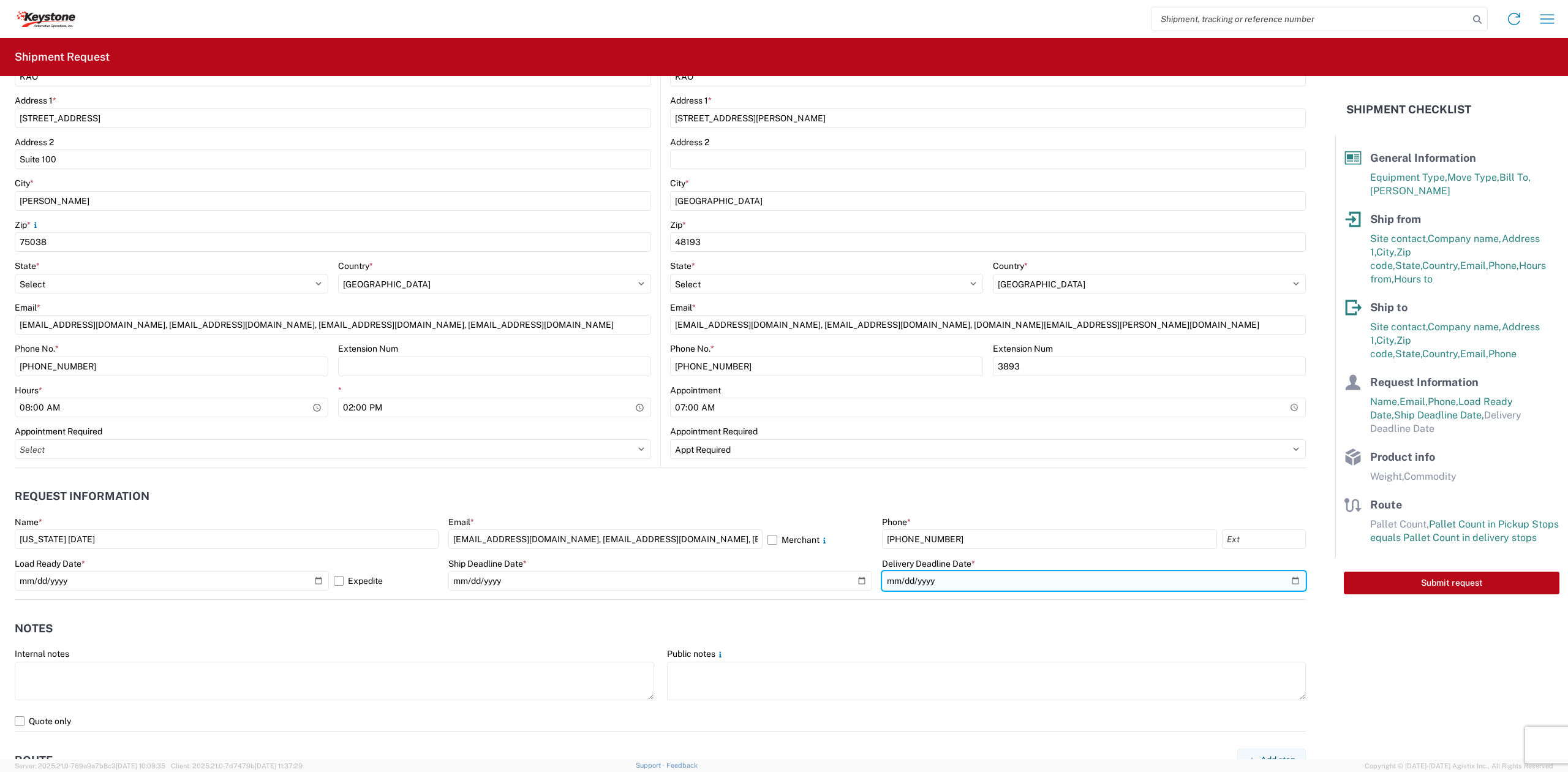
click at [1278, 577] on input "date" at bounding box center [1094, 581] width 424 height 20
type input "[DATE]"
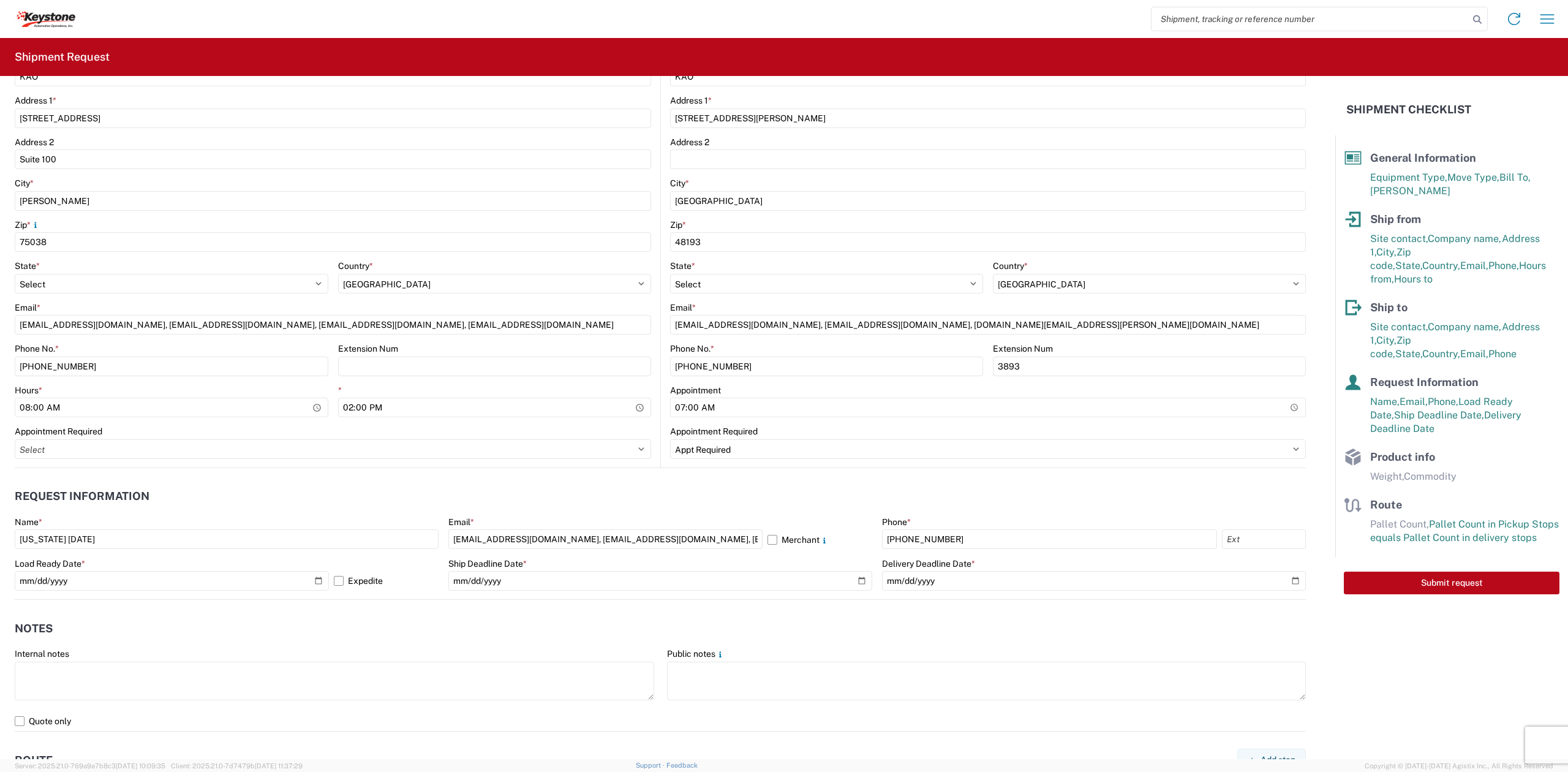
click at [495, 634] on header "Notes" at bounding box center [660, 629] width 1292 height 27
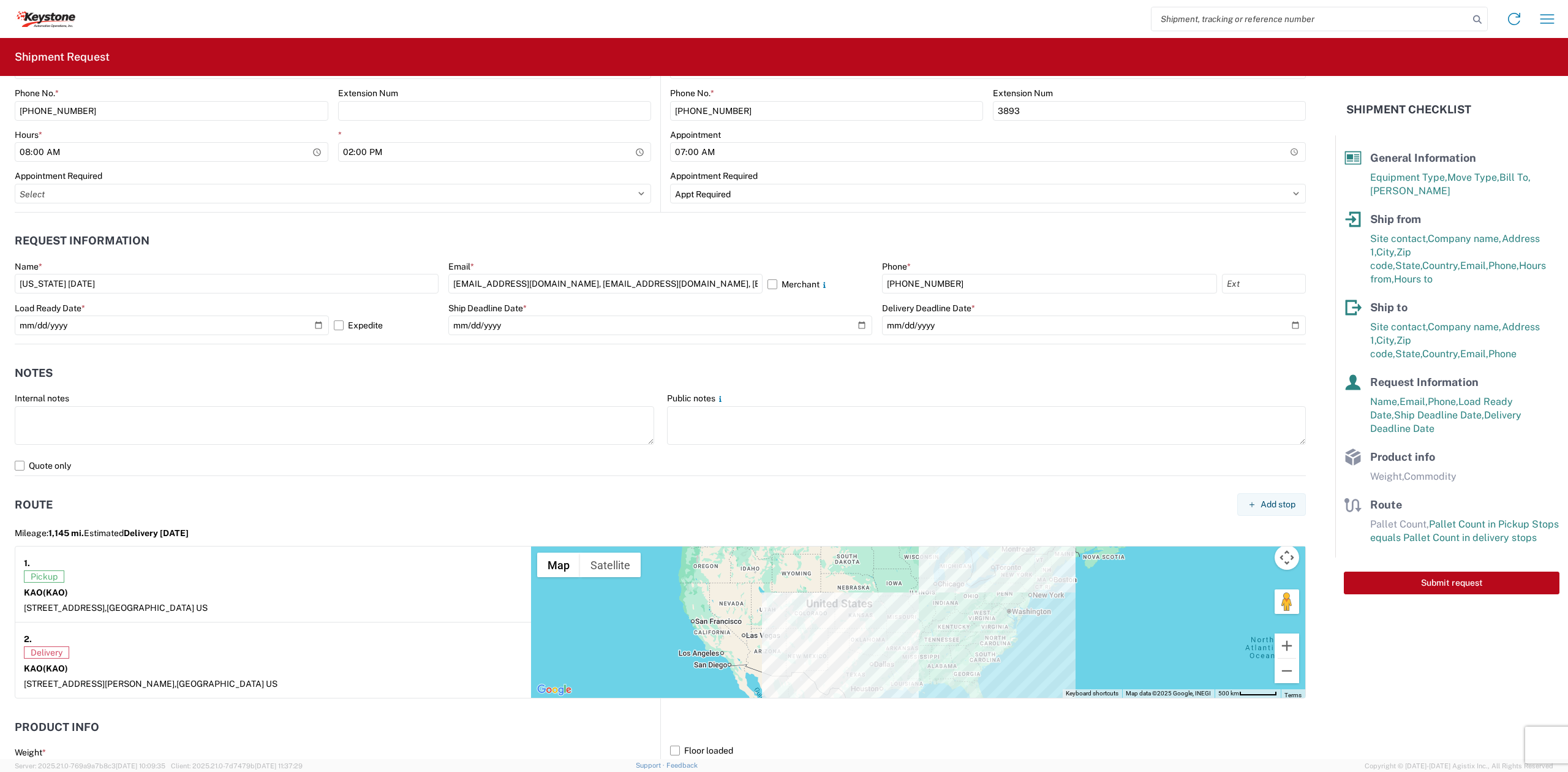
scroll to position [817, 0]
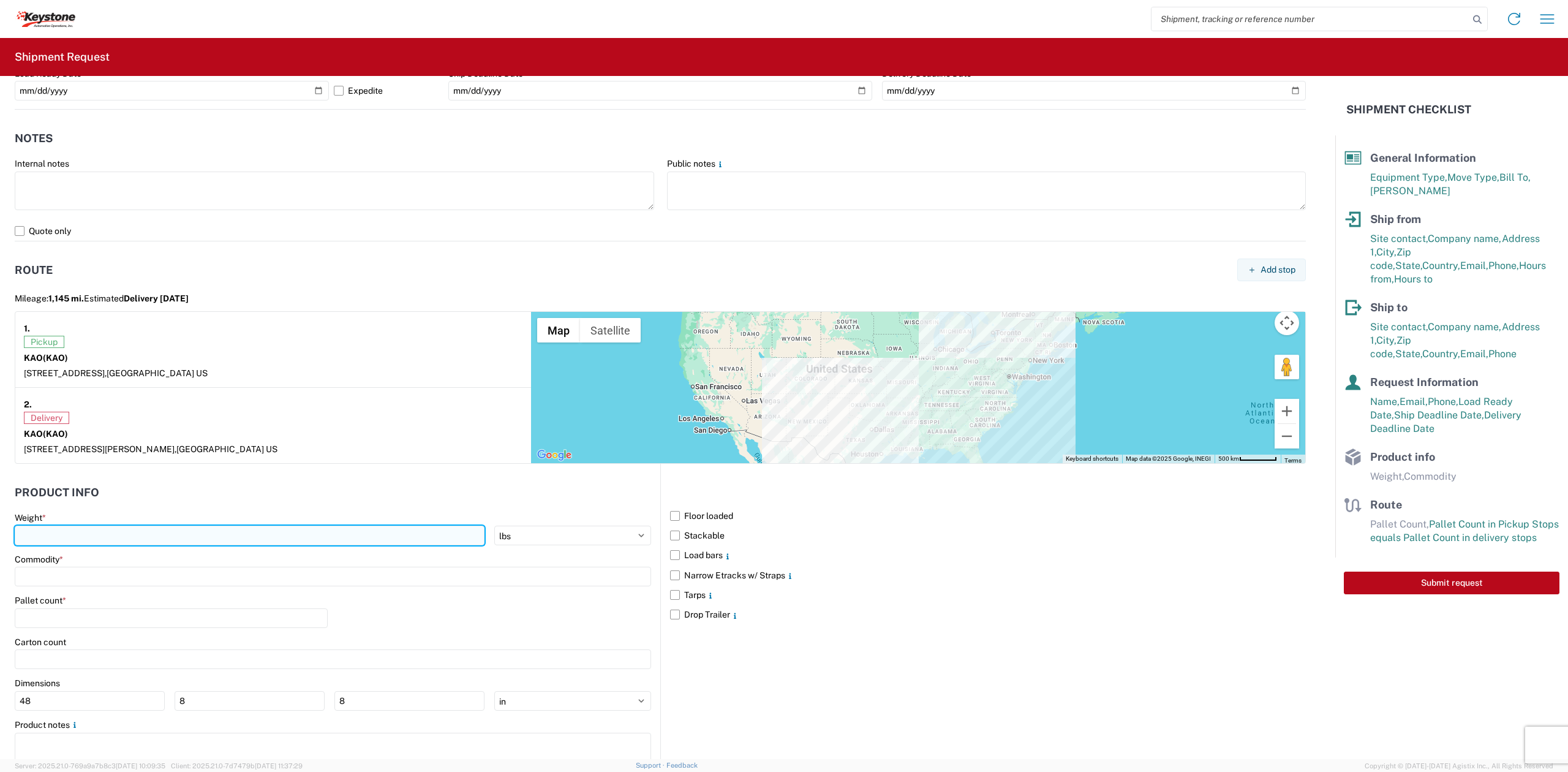
click at [148, 544] on input "number" at bounding box center [249, 535] width 469 height 20
type input "35000"
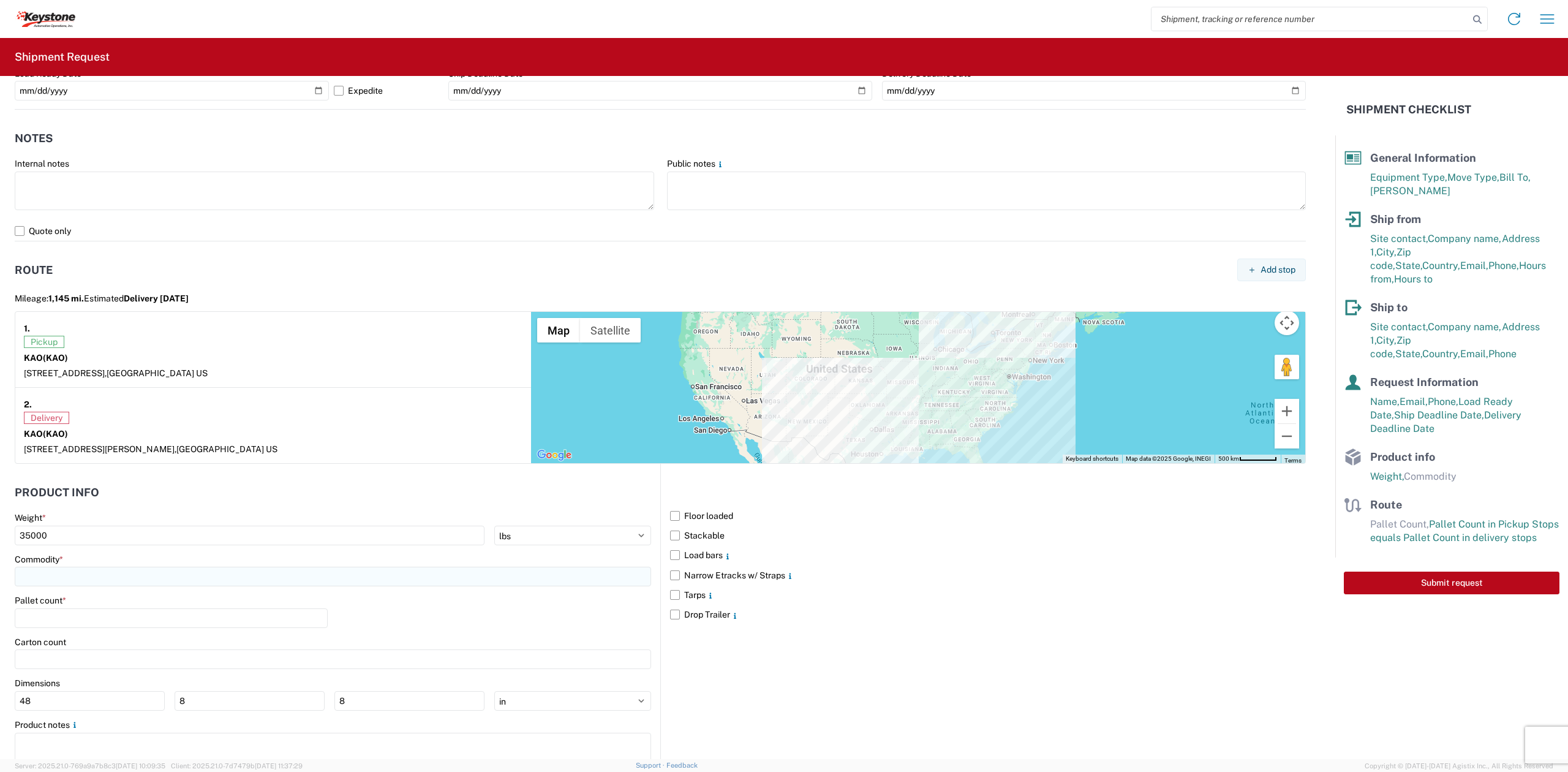
click at [123, 579] on input at bounding box center [333, 576] width 637 height 20
click at [95, 688] on div "General Auto Parts (dry)" at bounding box center [125, 692] width 215 height 20
type input "General Auto Parts (dry)"
click at [59, 622] on input "number" at bounding box center [171, 618] width 313 height 20
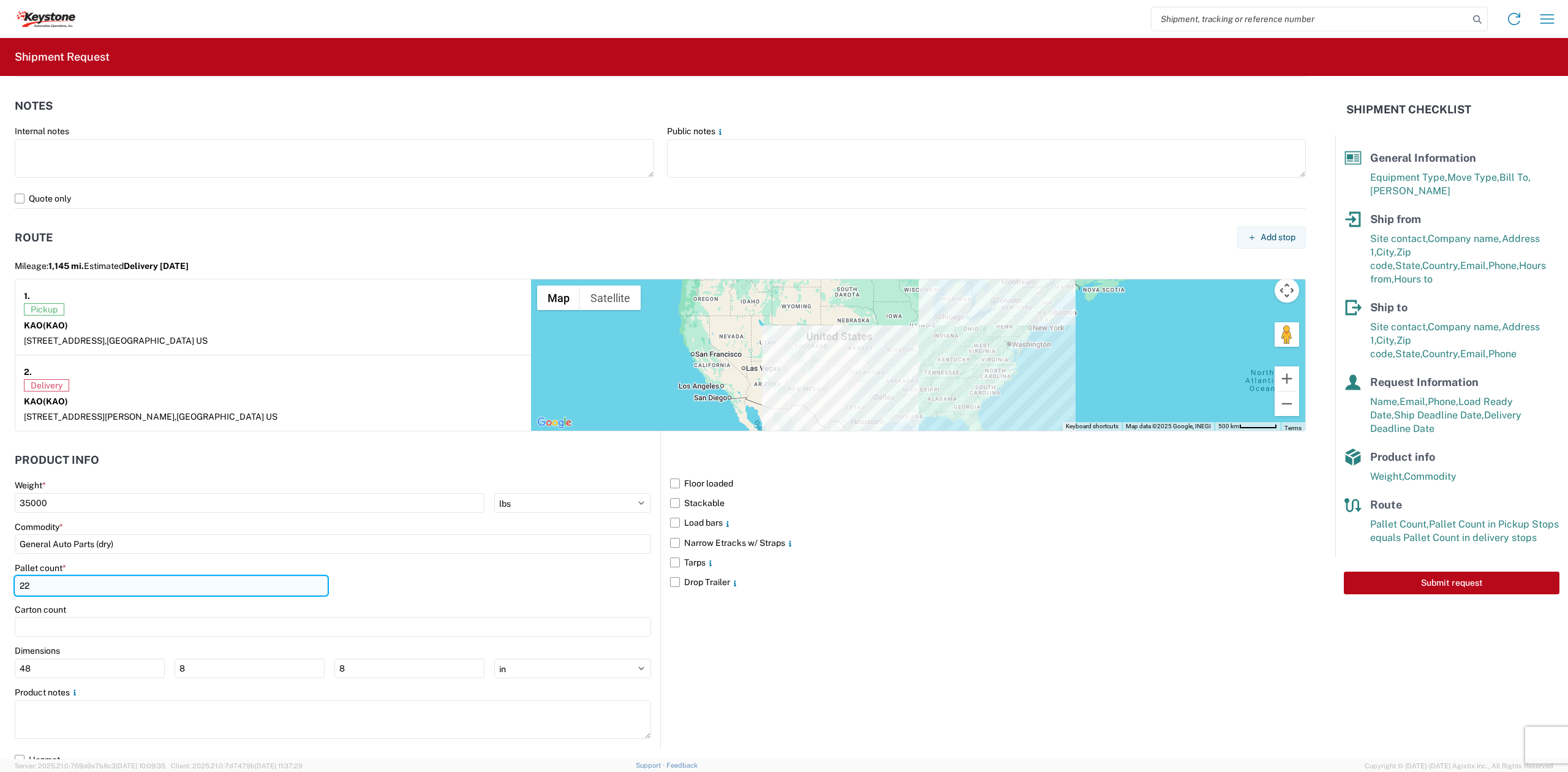
scroll to position [863, 0]
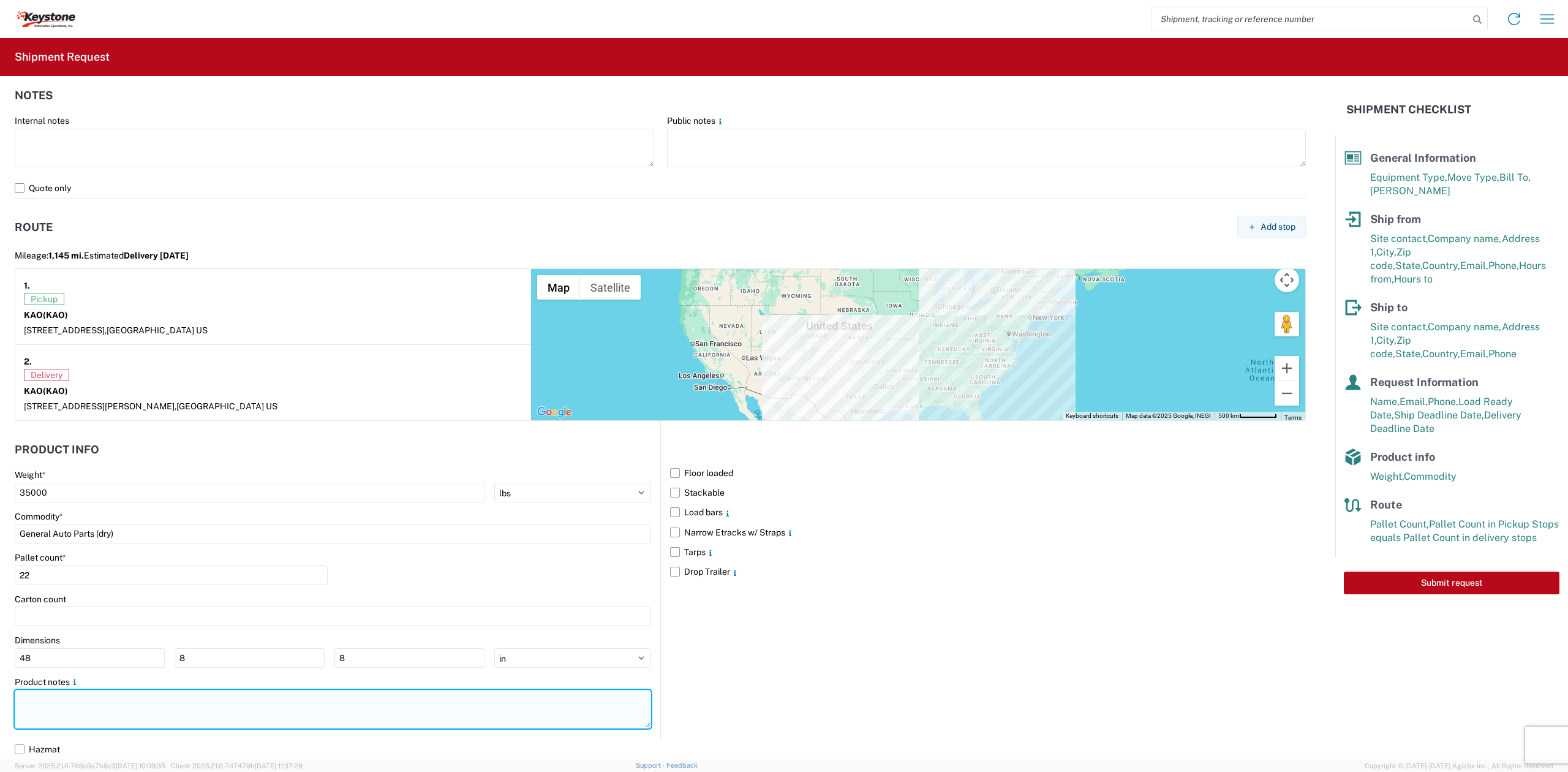
click at [82, 720] on textarea at bounding box center [333, 709] width 637 height 39
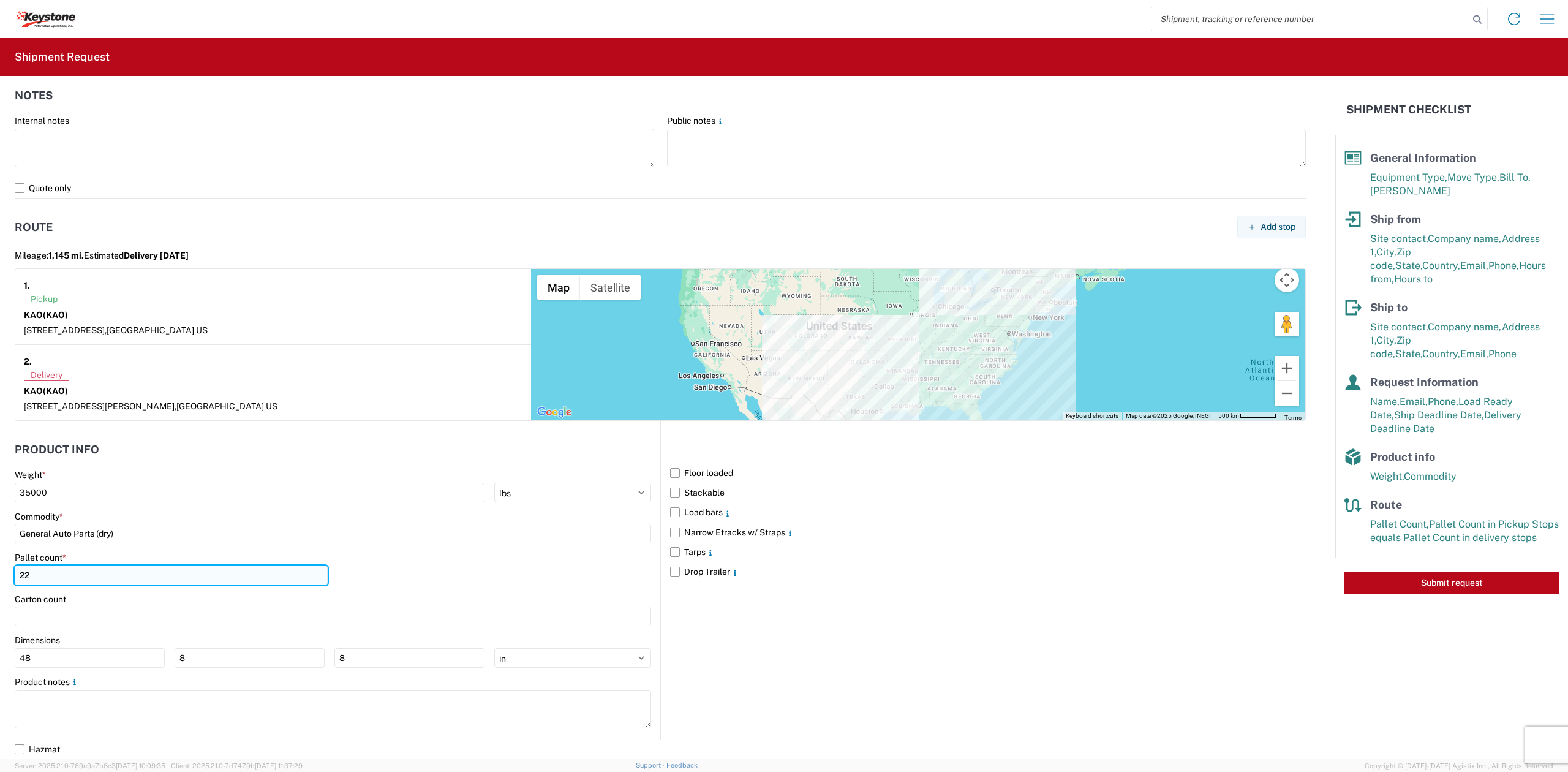
click at [52, 584] on input "22" at bounding box center [171, 575] width 313 height 20
click at [52, 583] on input "22" at bounding box center [171, 575] width 313 height 20
type input "24"
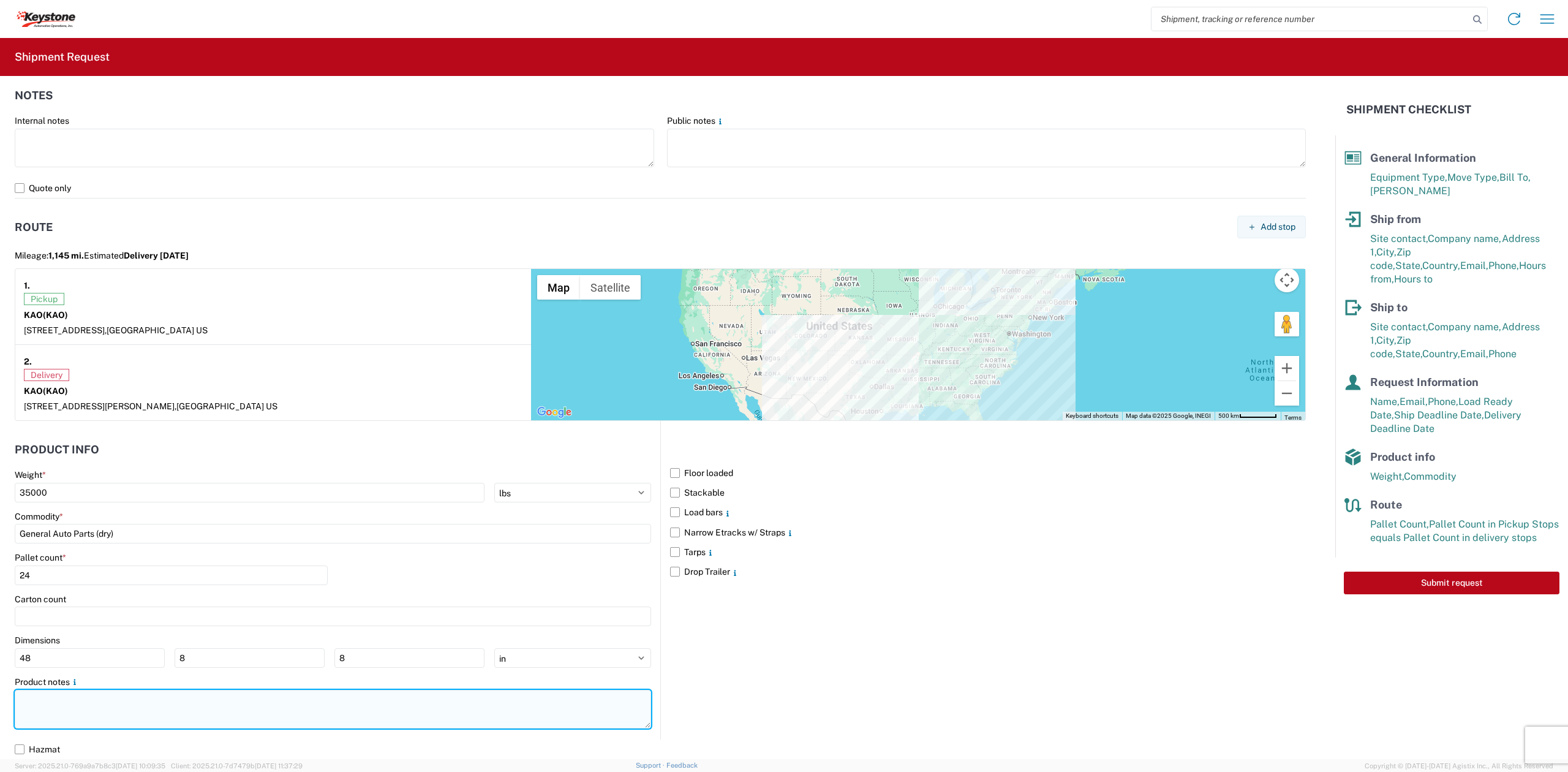
click at [84, 703] on textarea at bounding box center [333, 709] width 637 height 39
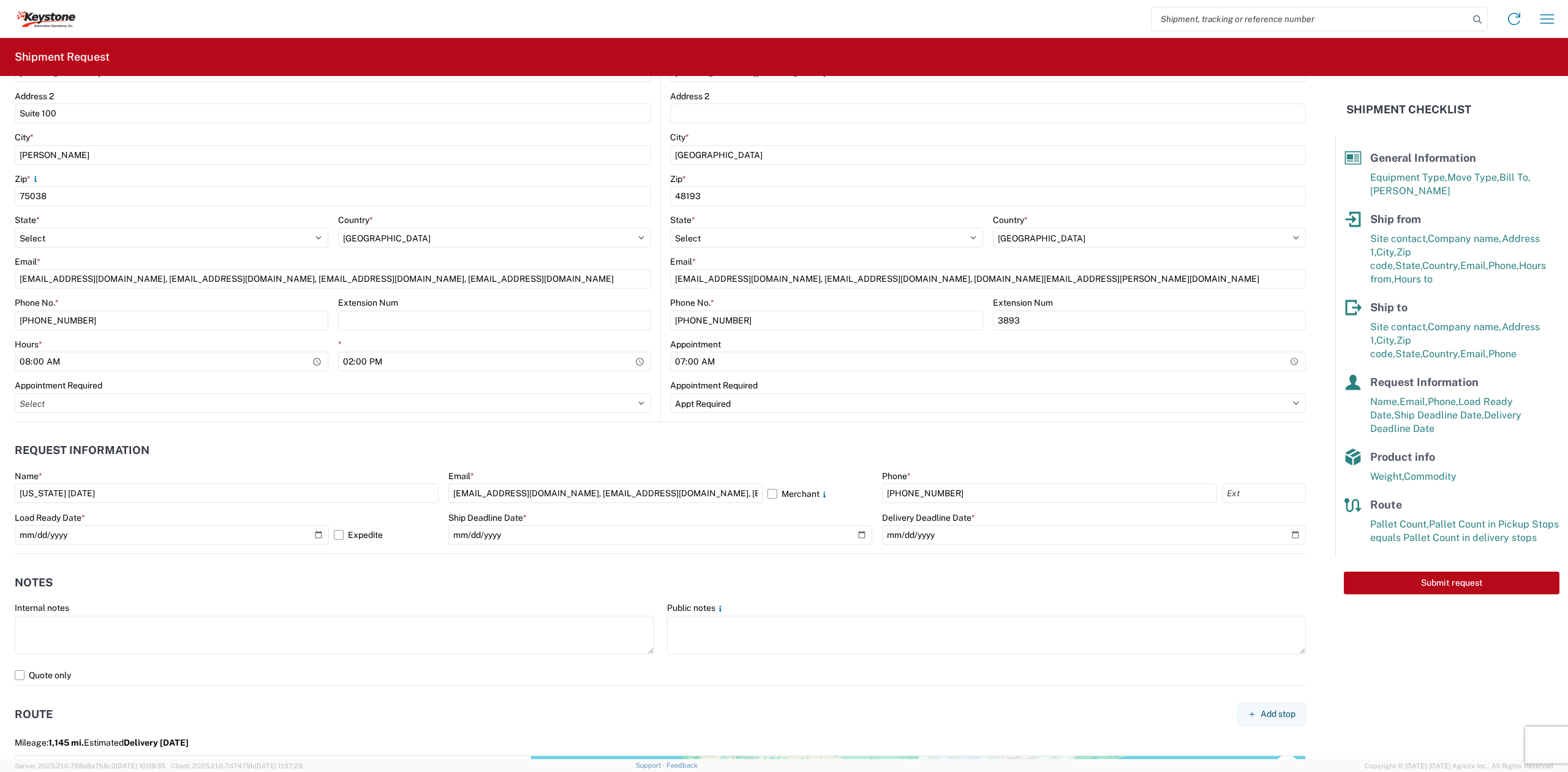
scroll to position [0, 0]
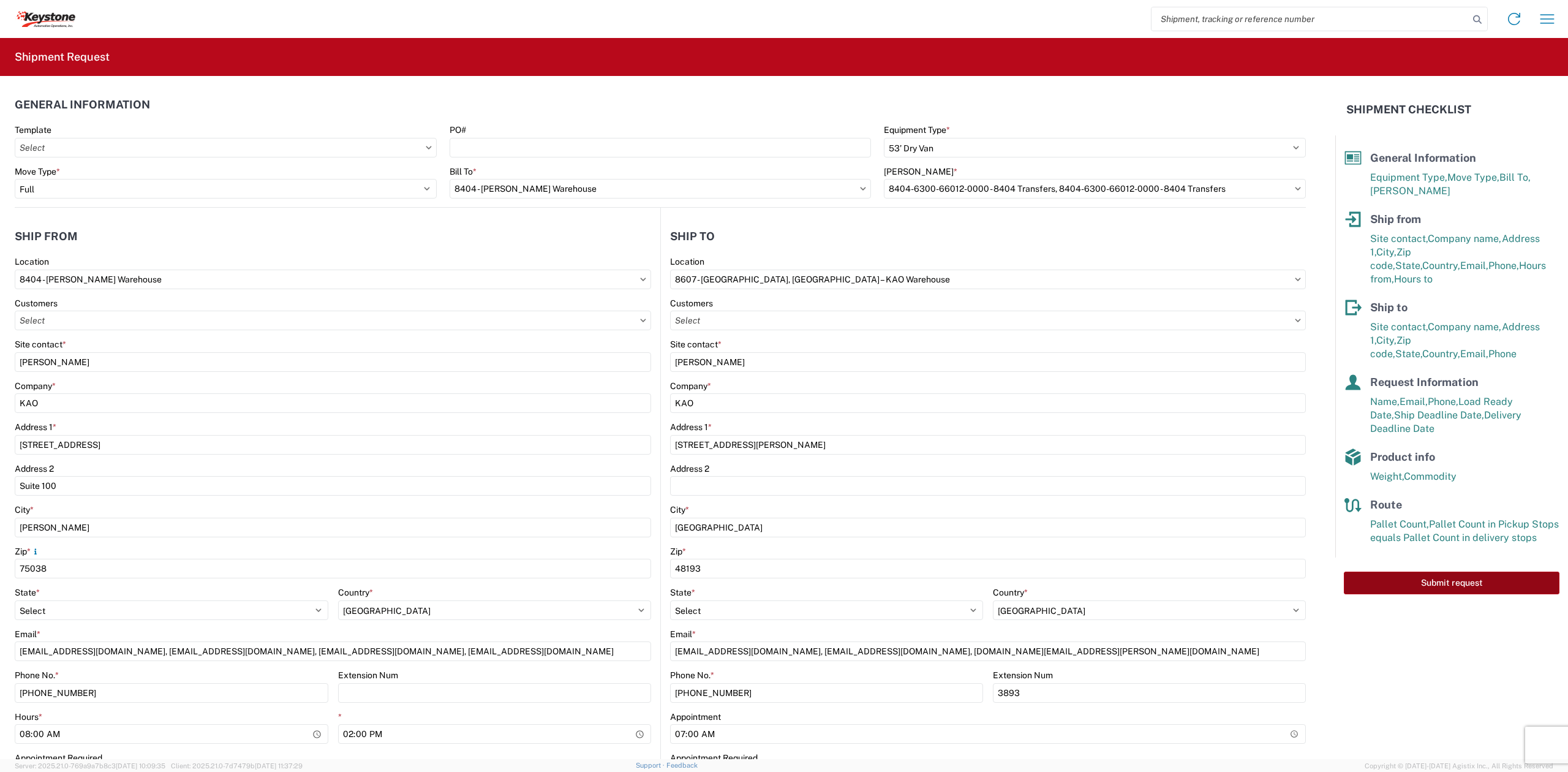
type textarea "Non-Standard Pallets. 24 Spaces."
click at [1426, 574] on button "Submit request" at bounding box center [1451, 583] width 215 height 22
